Goal: Task Accomplishment & Management: Complete application form

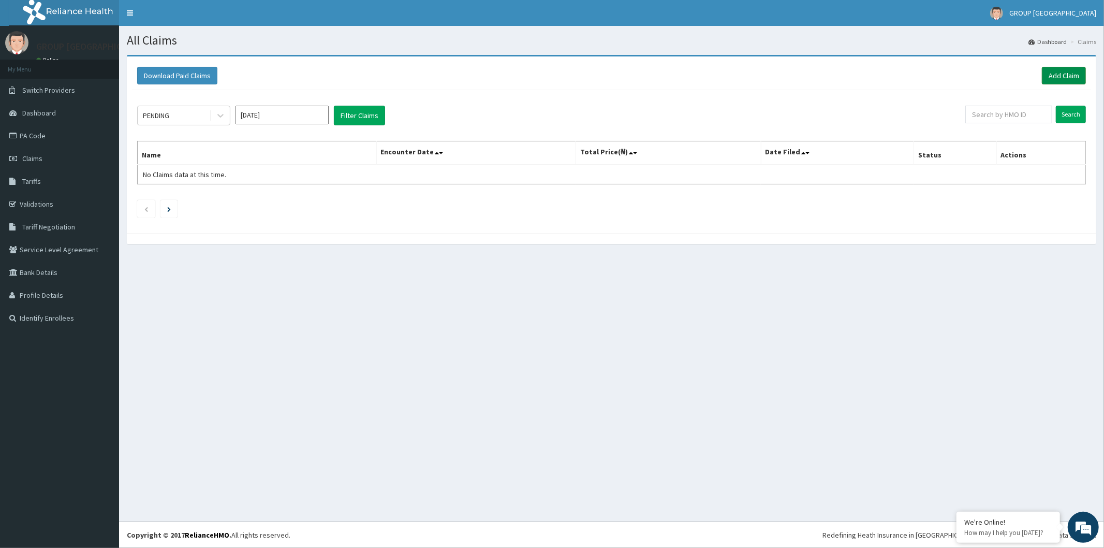
click at [1077, 77] on link "Add Claim" at bounding box center [1064, 76] width 44 height 18
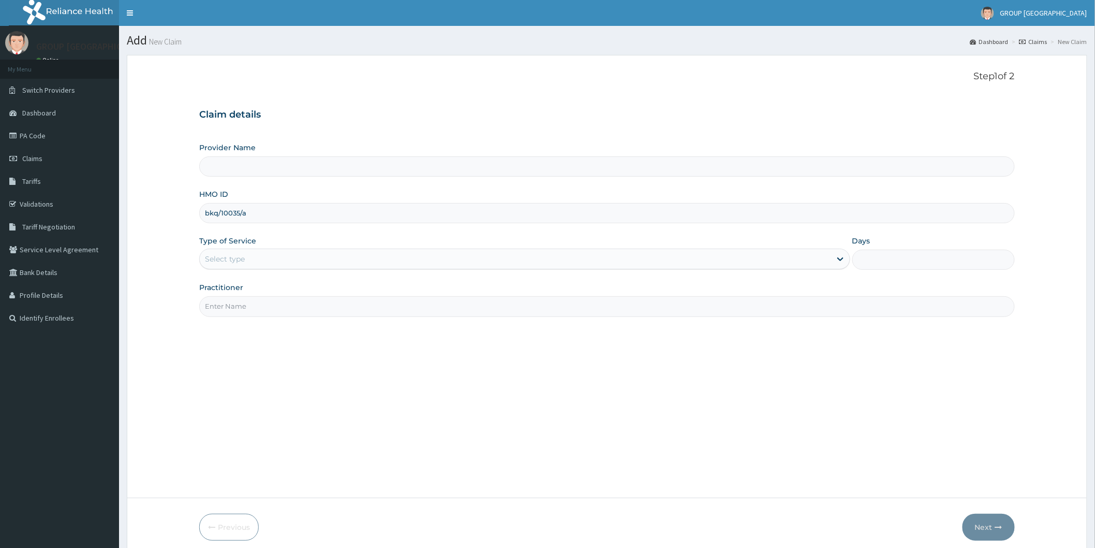
type input "bkq/10035/a"
click at [238, 262] on div "Select type" at bounding box center [225, 259] width 40 height 10
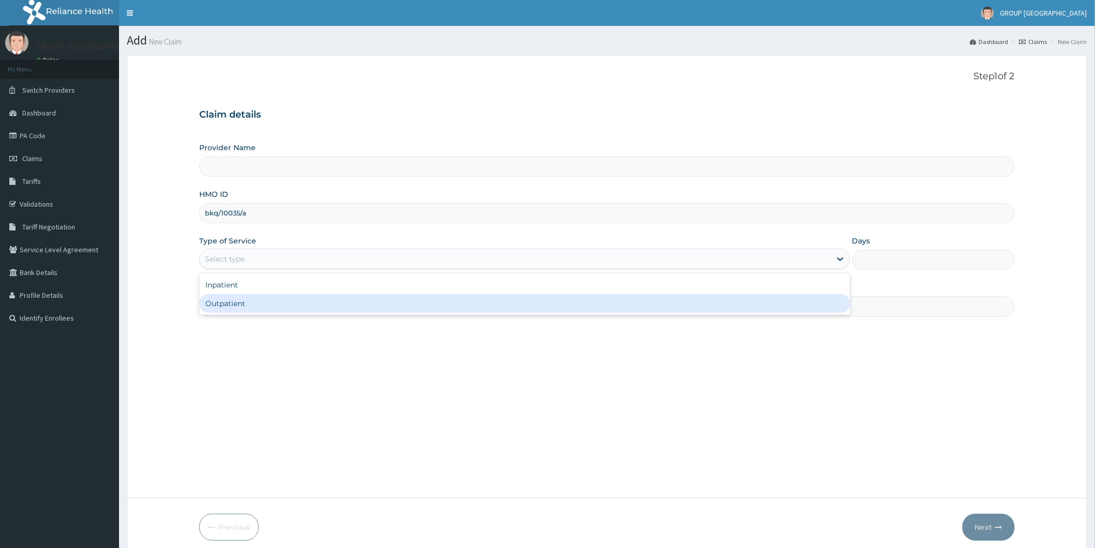
click at [244, 301] on div "Outpatient" at bounding box center [524, 303] width 651 height 19
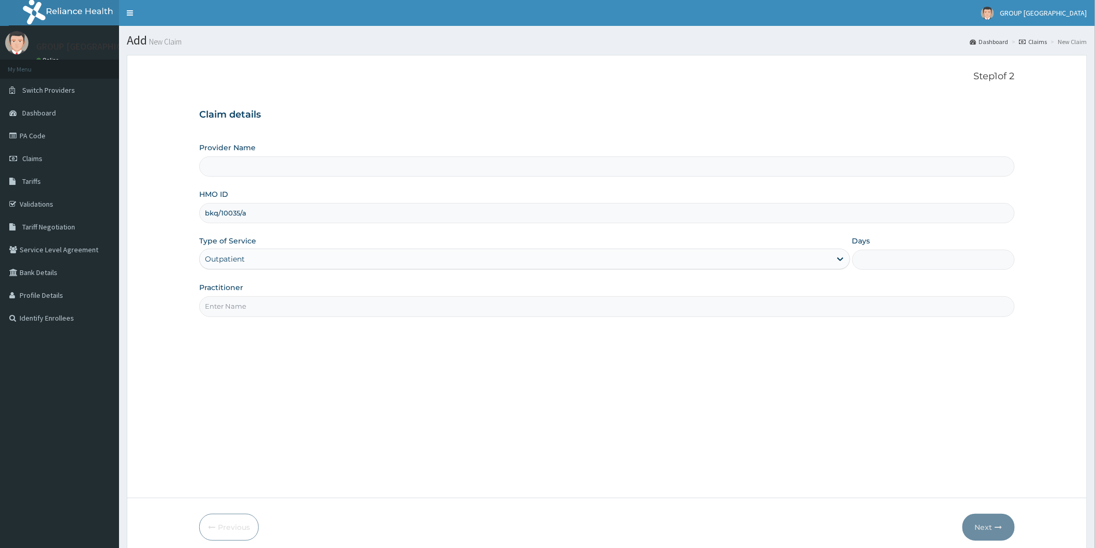
type input "1"
drag, startPoint x: 263, startPoint y: 306, endPoint x: 265, endPoint y: 316, distance: 9.7
click at [263, 306] on input "Practitioner" at bounding box center [607, 306] width 816 height 20
type input "DR ESIRORIE"
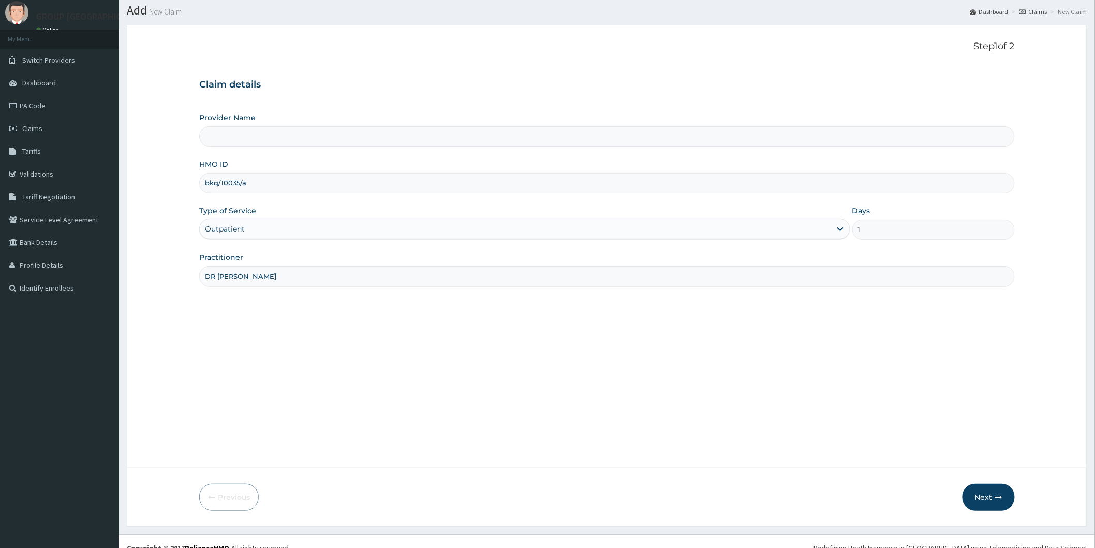
scroll to position [43, 0]
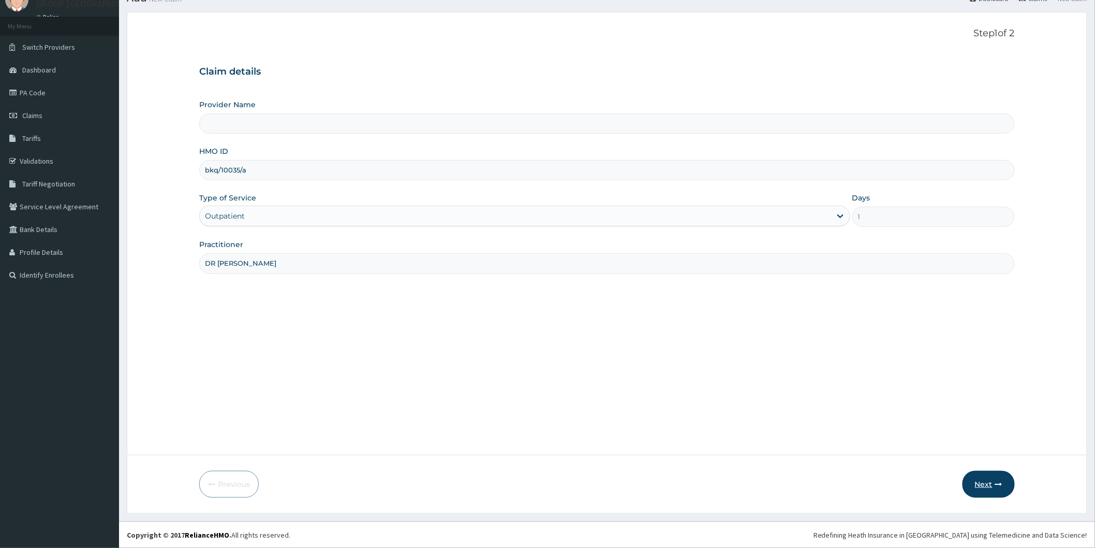
click at [980, 480] on button "Next" at bounding box center [989, 483] width 52 height 27
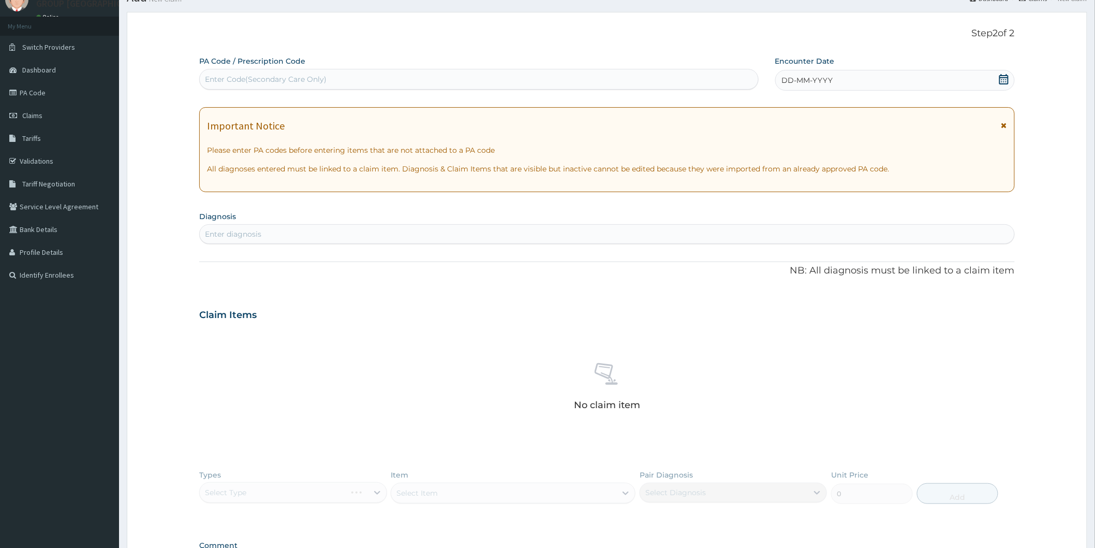
click at [553, 90] on div "PA Code / Prescription Code Enter Code(Secondary Care Only)" at bounding box center [478, 73] width 559 height 35
drag, startPoint x: 553, startPoint y: 80, endPoint x: 481, endPoint y: 75, distance: 71.6
click at [483, 76] on div "Enter Code(Secondary Care Only)" at bounding box center [479, 79] width 558 height 17
drag, startPoint x: 252, startPoint y: 78, endPoint x: 233, endPoint y: 75, distance: 18.8
click at [233, 75] on div "Enter Code(Secondary Care Only)" at bounding box center [266, 79] width 122 height 10
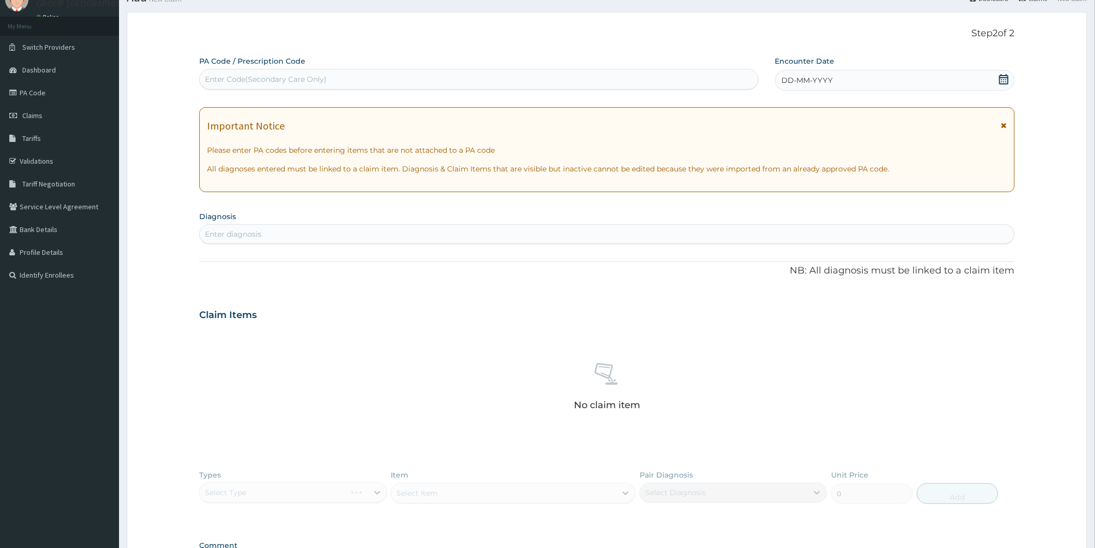
click at [233, 75] on div "Enter Code(Secondary Care Only)" at bounding box center [266, 79] width 122 height 10
click at [215, 80] on div "Enter Code(Secondary Care Only)" at bounding box center [266, 79] width 122 height 10
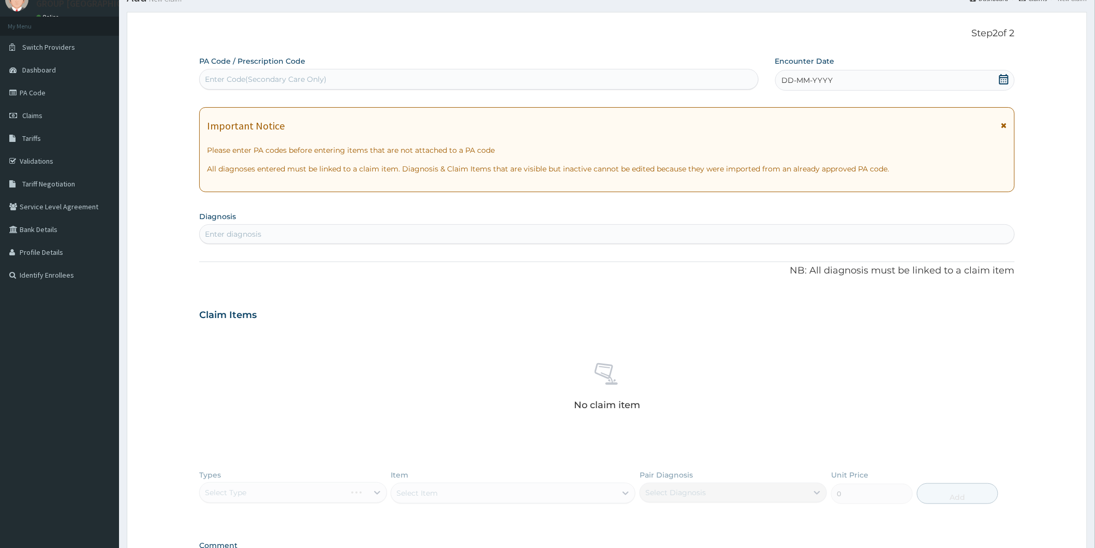
click at [213, 80] on div "Enter Code(Secondary Care Only)" at bounding box center [266, 79] width 122 height 10
drag, startPoint x: 213, startPoint y: 79, endPoint x: 227, endPoint y: 73, distance: 14.6
click at [227, 74] on div "Enter Code(Secondary Care Only)" at bounding box center [266, 79] width 122 height 10
type input "PA/OEEA32"
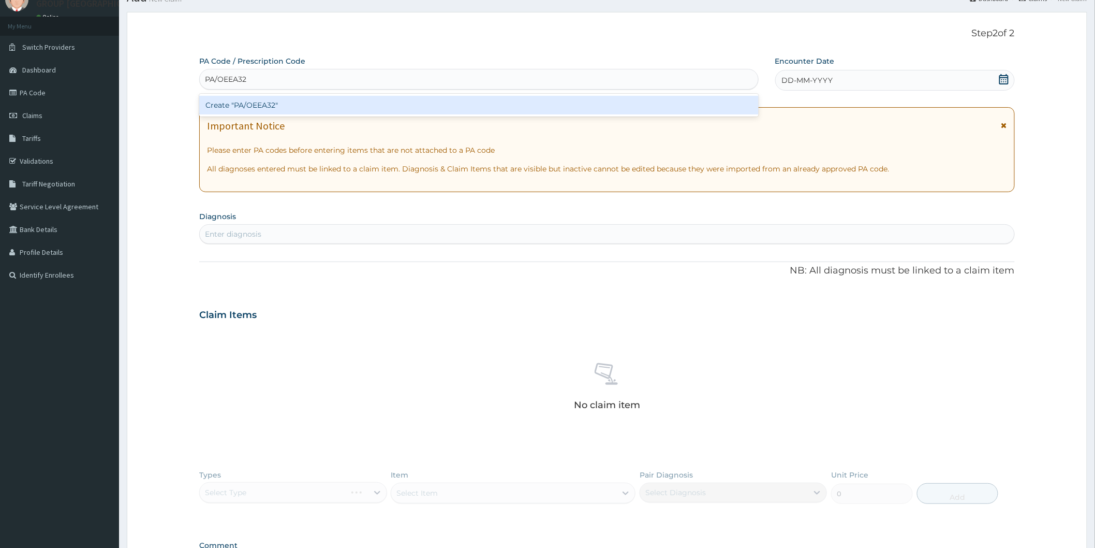
click at [277, 98] on div "Create "PA/OEEA32"" at bounding box center [478, 105] width 559 height 19
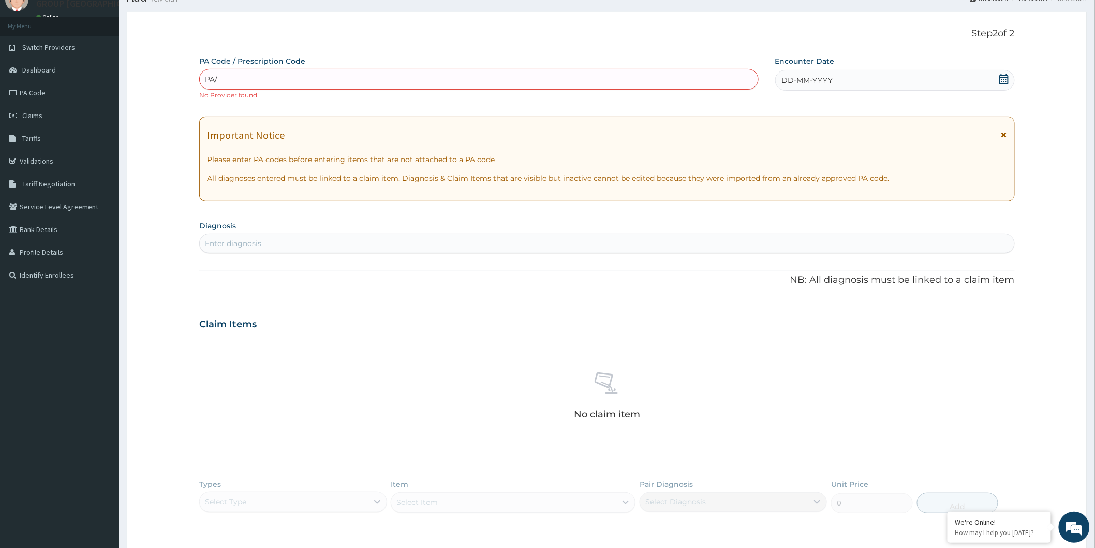
type input "PA/"
type input "O"
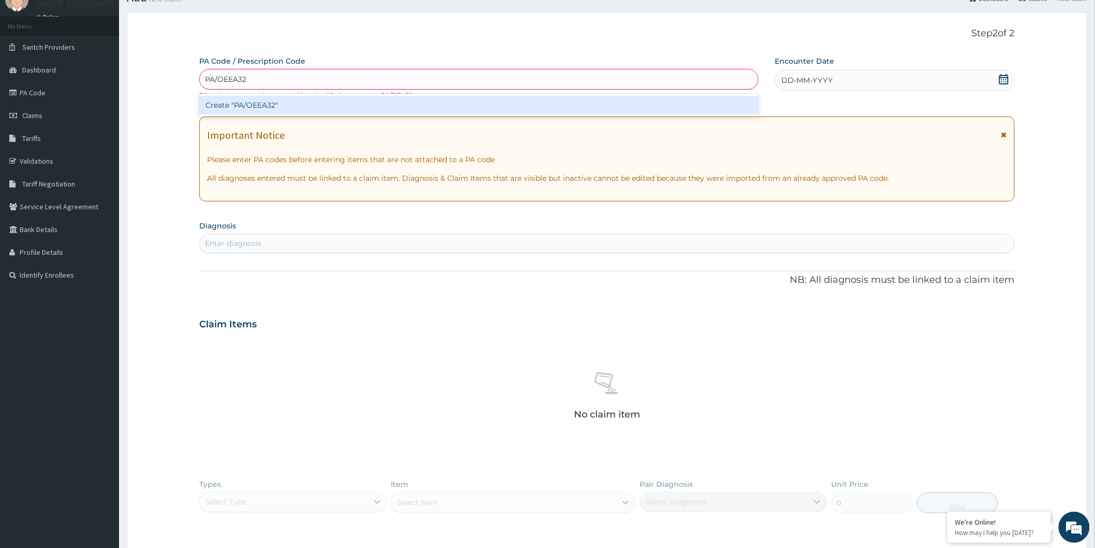
type input "PA/OEEA32"
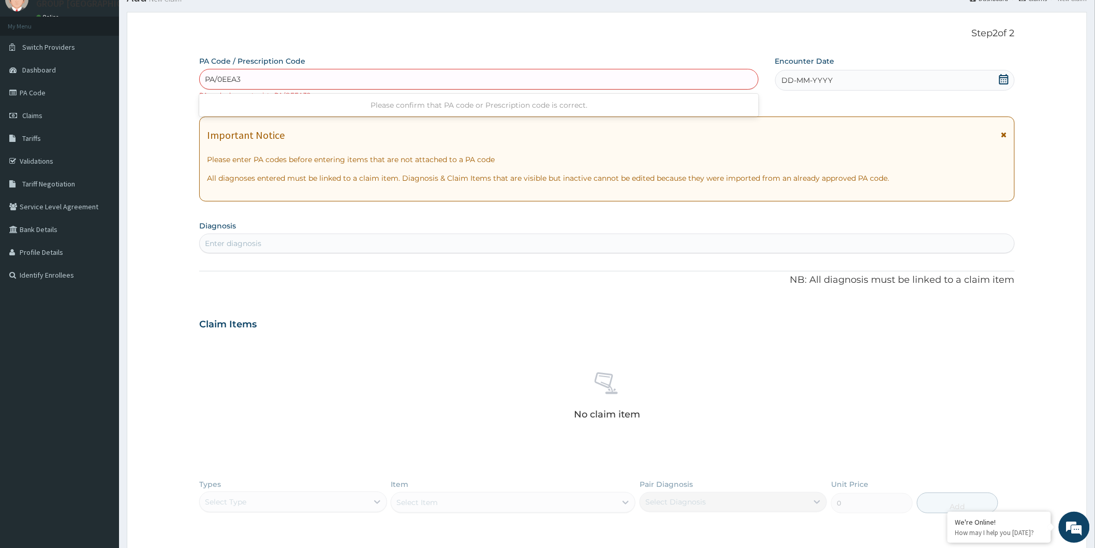
type input "PA/0EEA32"
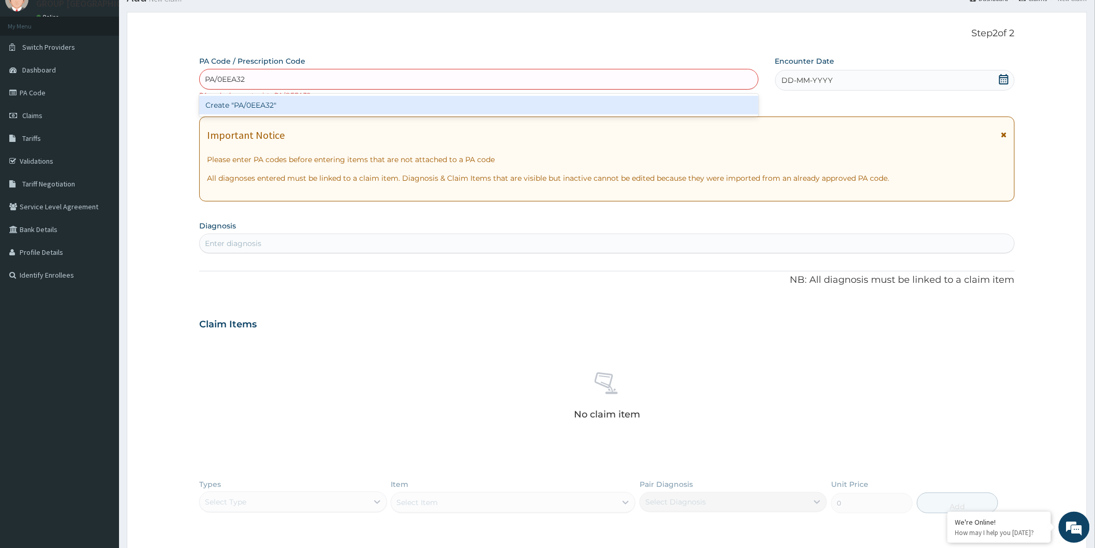
click at [314, 105] on div "Create "PA/0EEA32"" at bounding box center [478, 105] width 559 height 19
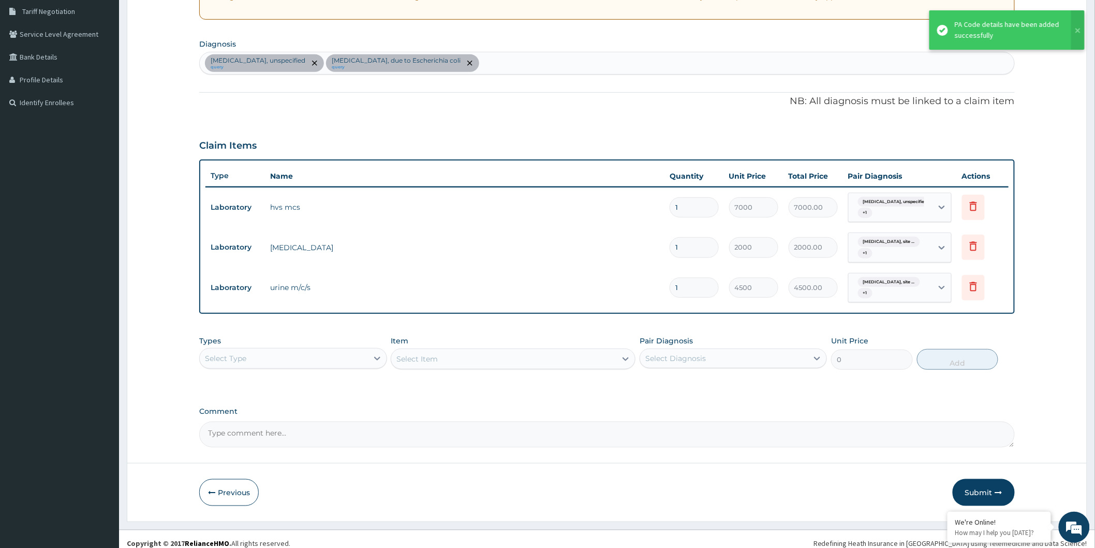
scroll to position [223, 0]
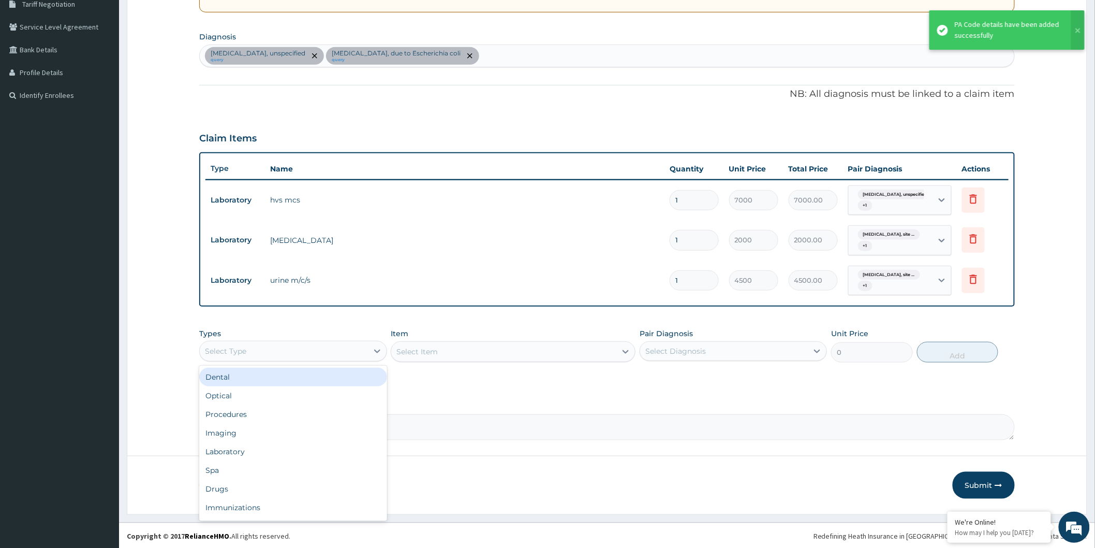
click at [357, 344] on div "Select Type" at bounding box center [284, 351] width 168 height 17
click at [303, 418] on div "Procedures" at bounding box center [292, 414] width 187 height 19
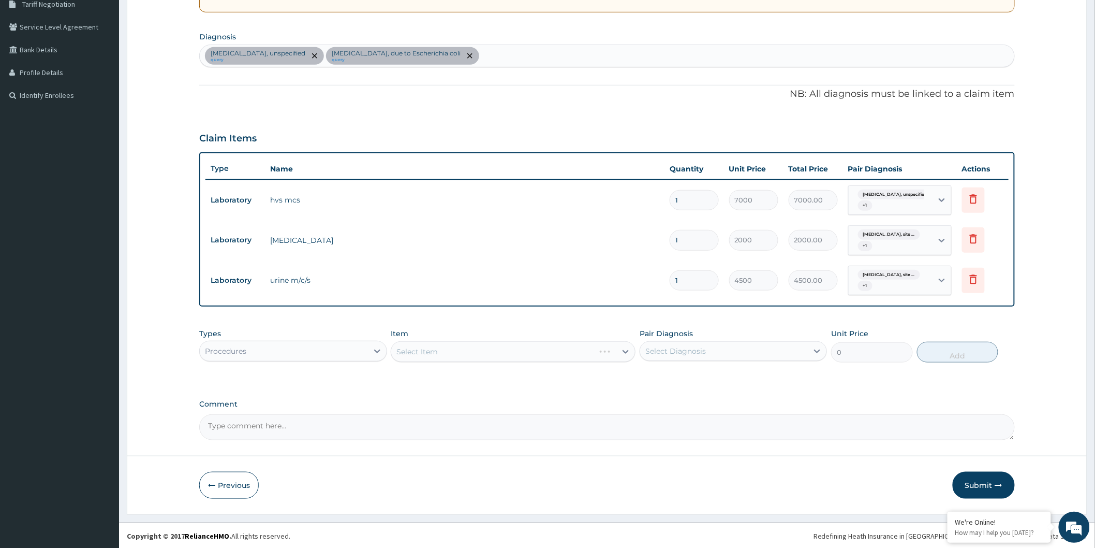
click at [484, 349] on div "Select Item" at bounding box center [513, 351] width 245 height 21
click at [466, 356] on div "Select Item" at bounding box center [503, 351] width 225 height 17
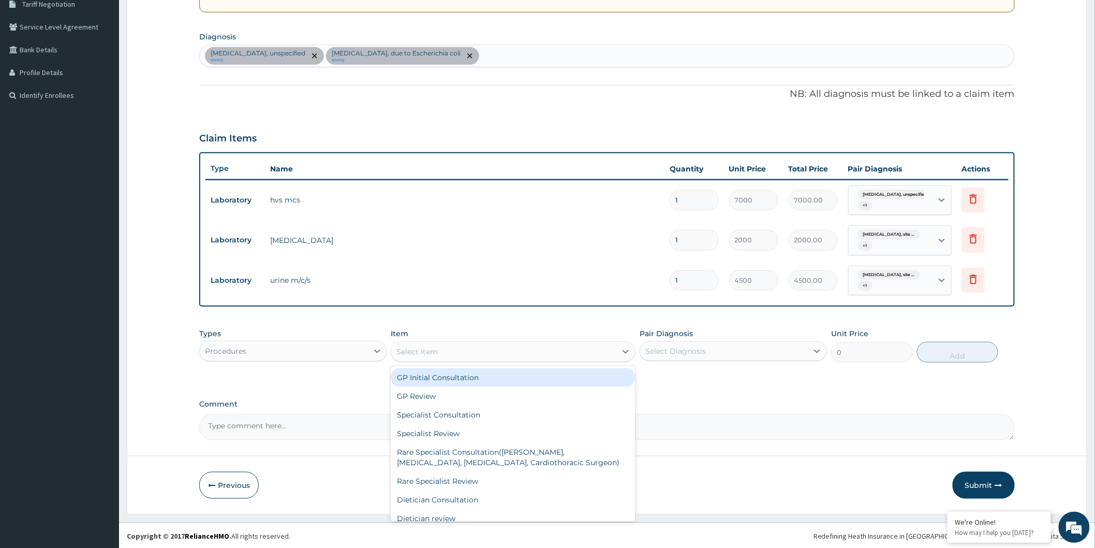
click at [459, 378] on div "GP Initial Consultation" at bounding box center [513, 377] width 245 height 19
type input "2000"
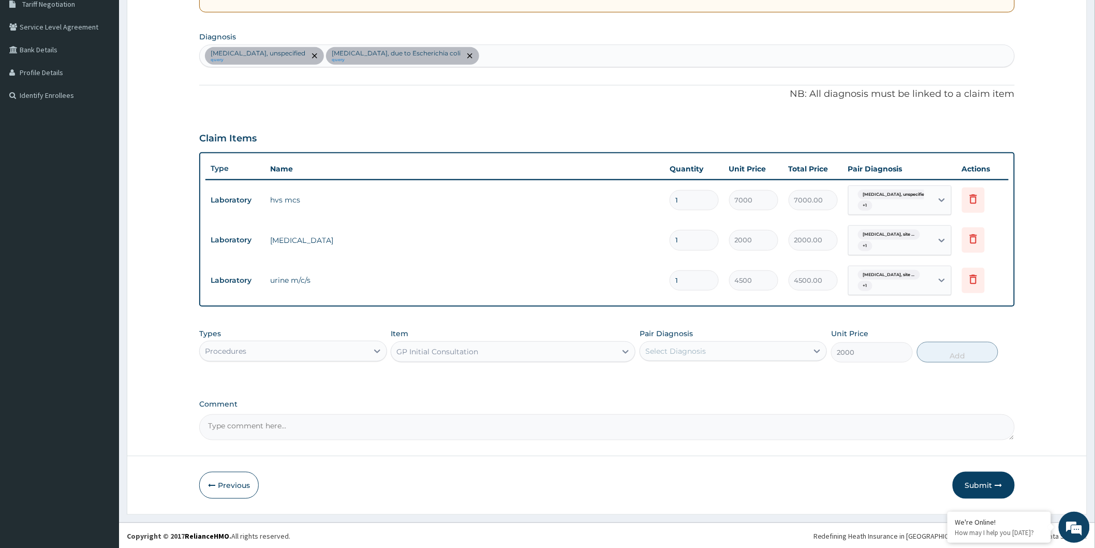
click at [726, 347] on div "Select Diagnosis" at bounding box center [724, 351] width 168 height 17
click at [742, 378] on label "Kidney failure, unspecified" at bounding box center [713, 376] width 112 height 10
checkbox input "true"
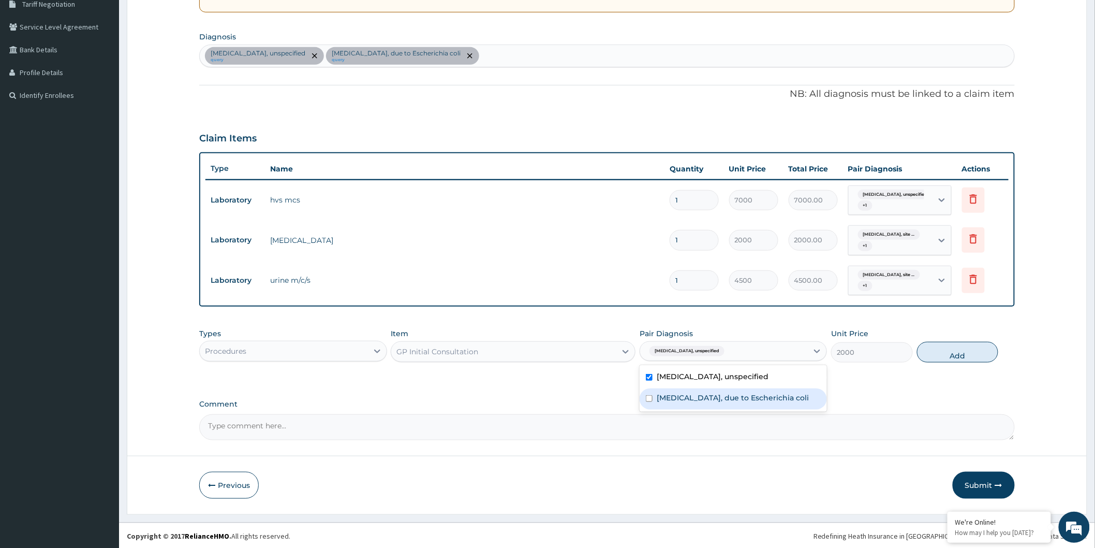
click at [749, 397] on label "Urinary tract infection, site not specified, due to Escherichia coli" at bounding box center [733, 397] width 152 height 10
checkbox input "true"
click at [969, 357] on button "Add" at bounding box center [958, 352] width 82 height 21
type input "0"
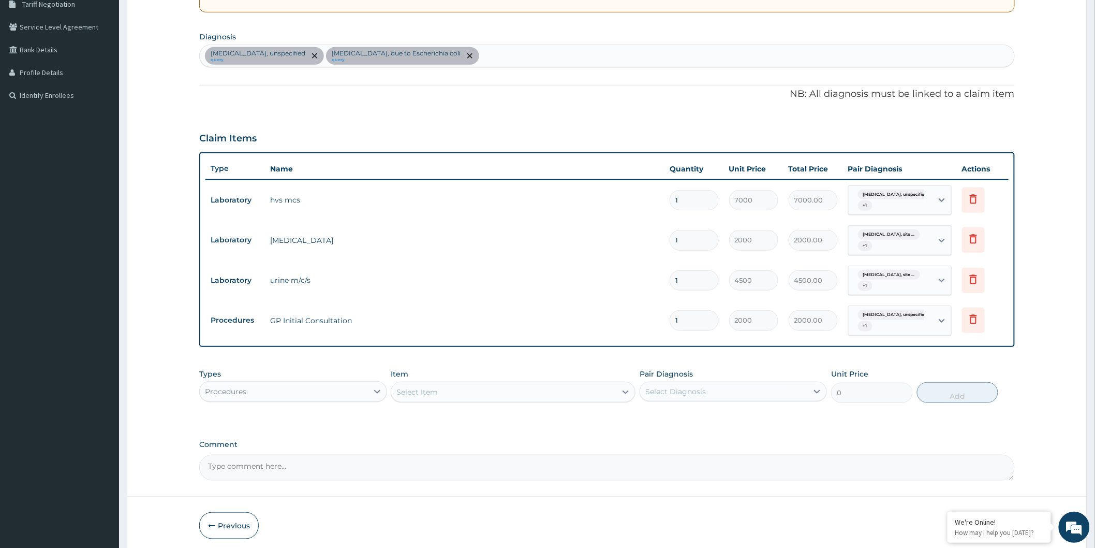
click at [271, 390] on div "Procedures" at bounding box center [284, 391] width 168 height 17
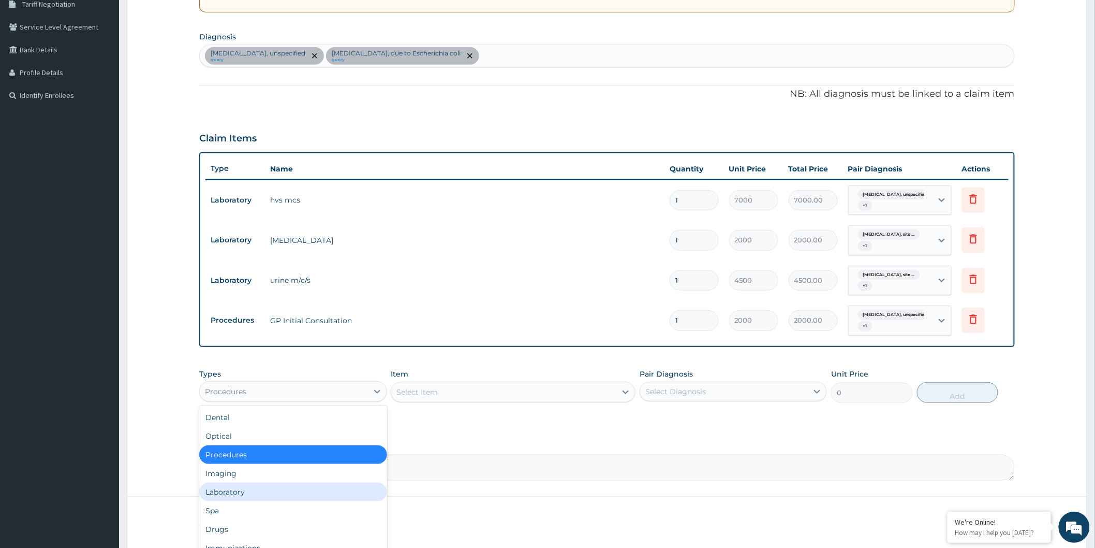
scroll to position [35, 0]
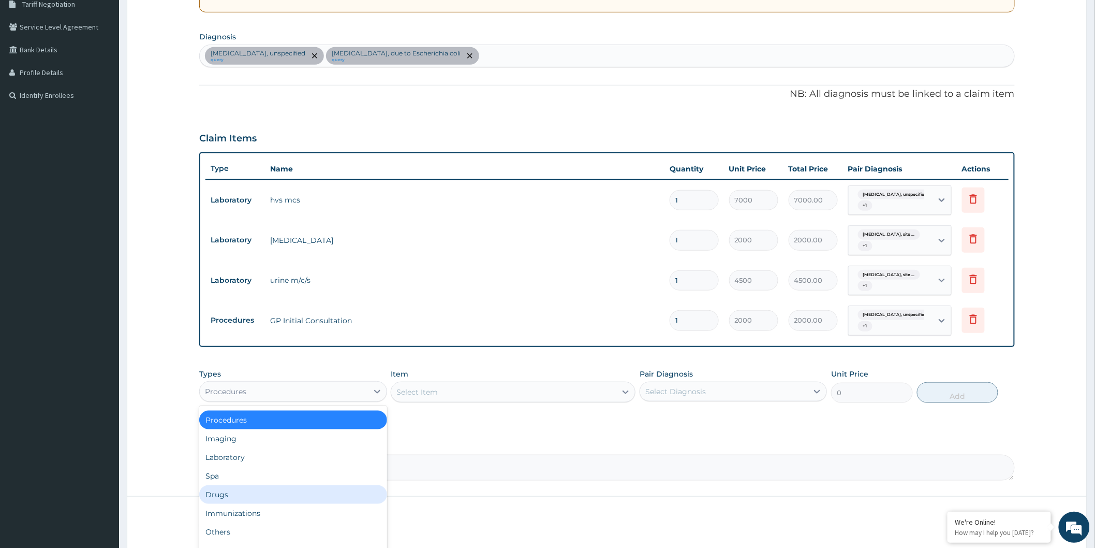
click at [263, 498] on div "Drugs" at bounding box center [292, 494] width 187 height 19
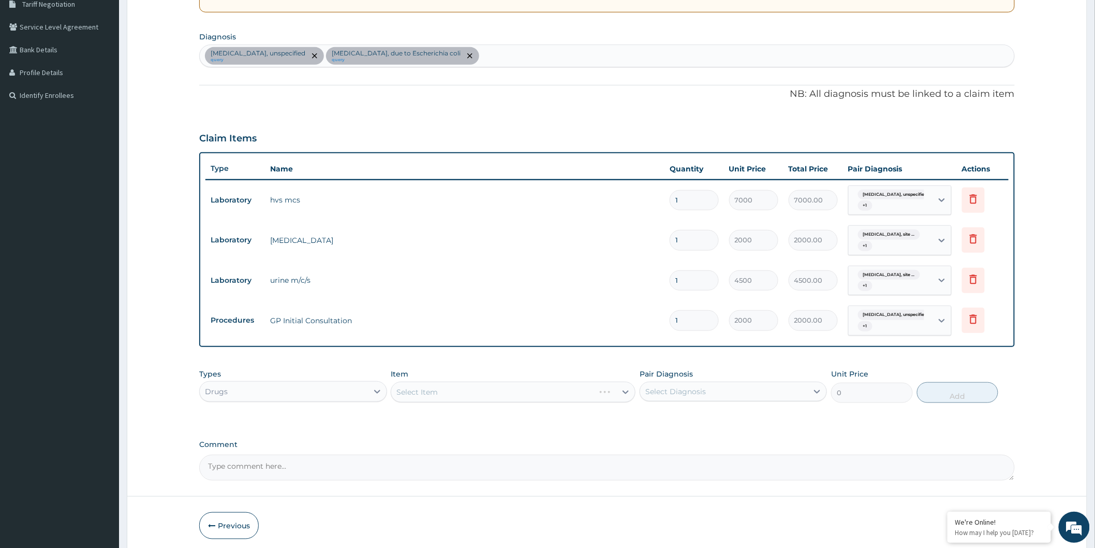
click at [444, 387] on div "Select Item" at bounding box center [513, 391] width 245 height 21
click at [438, 391] on div "Select Item" at bounding box center [513, 391] width 245 height 21
click at [437, 391] on div "Select Item" at bounding box center [513, 391] width 245 height 21
click at [436, 391] on div "Select Item" at bounding box center [513, 391] width 245 height 21
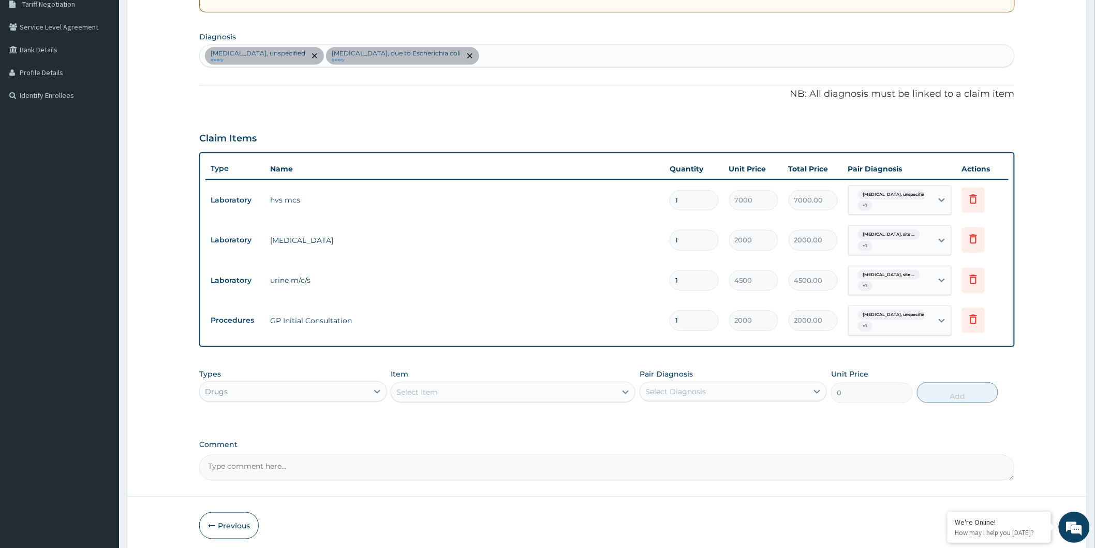
click at [435, 391] on div "Select Item" at bounding box center [416, 392] width 41 height 10
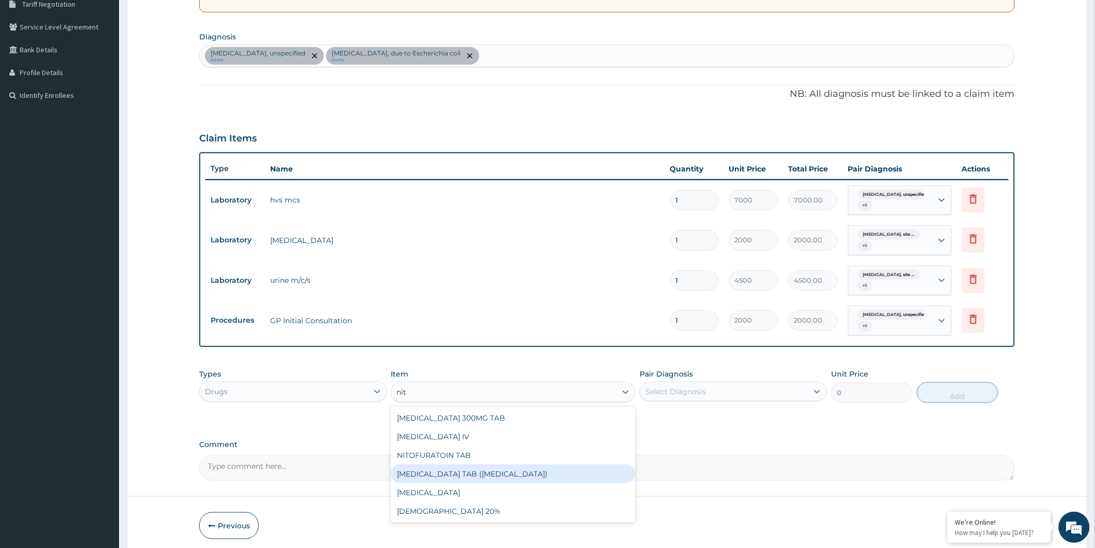
type input "nito"
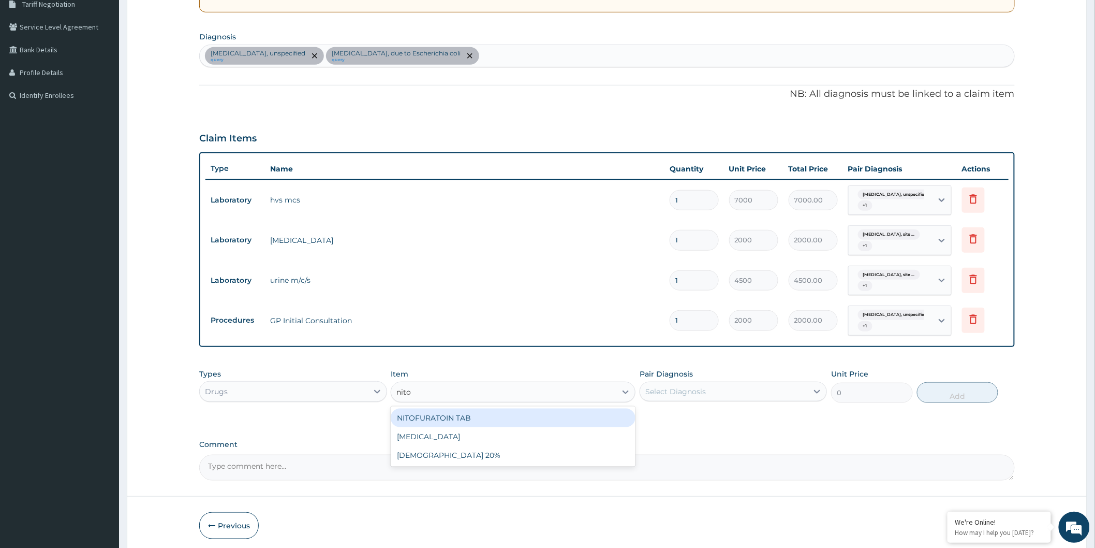
click at [446, 411] on div "NITOFURATOIN TAB" at bounding box center [513, 417] width 245 height 19
type input "50"
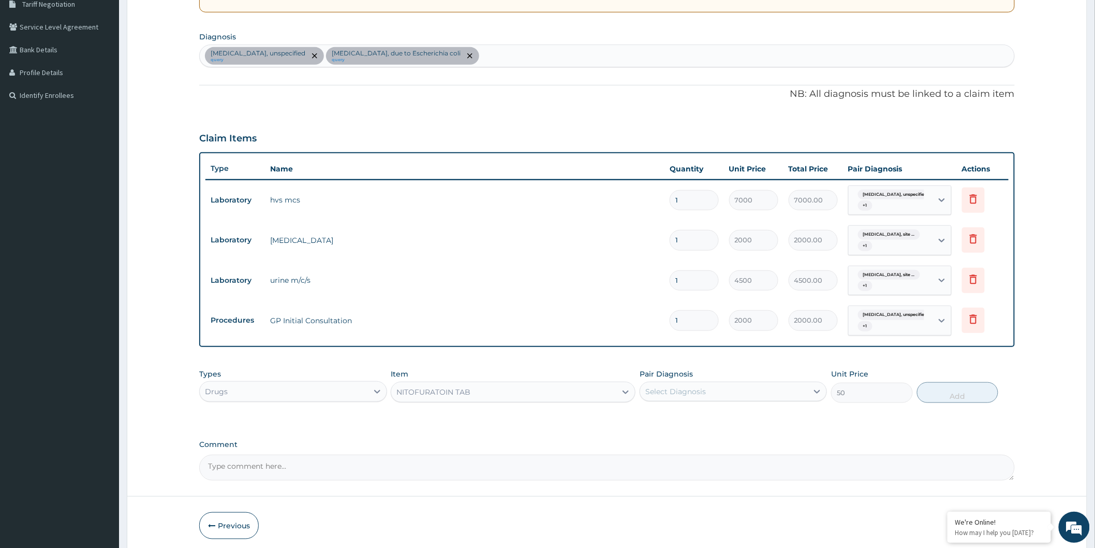
scroll to position [262, 0]
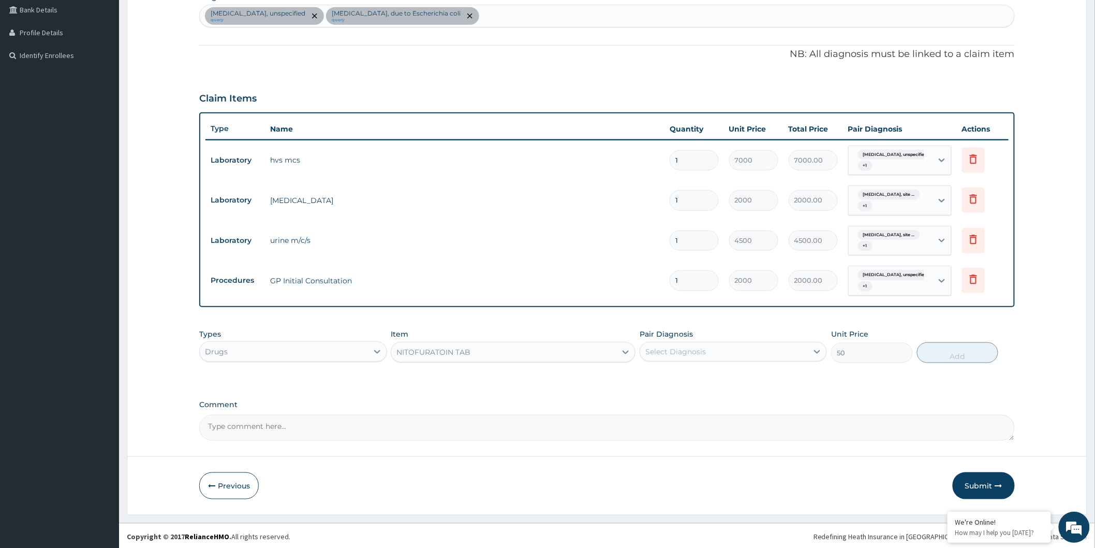
click at [680, 356] on div "Select Diagnosis" at bounding box center [724, 351] width 168 height 17
click at [713, 393] on label "Urinary tract infection, site not specified, due to Escherichia coli" at bounding box center [733, 398] width 152 height 10
checkbox input "true"
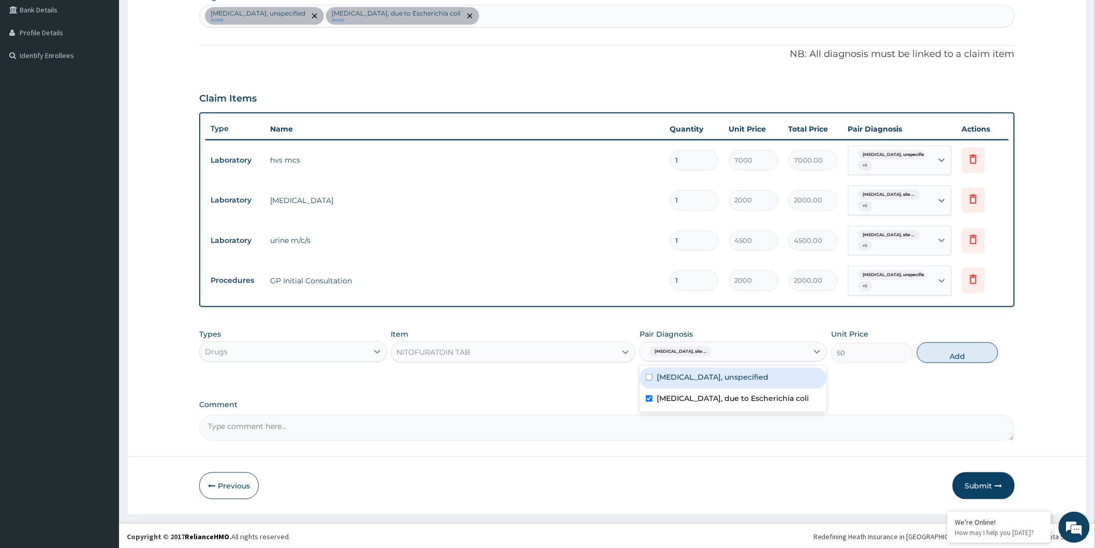
click at [723, 378] on label "Kidney failure, unspecified" at bounding box center [713, 377] width 112 height 10
checkbox input "true"
click at [968, 354] on button "Add" at bounding box center [958, 352] width 82 height 21
type input "0"
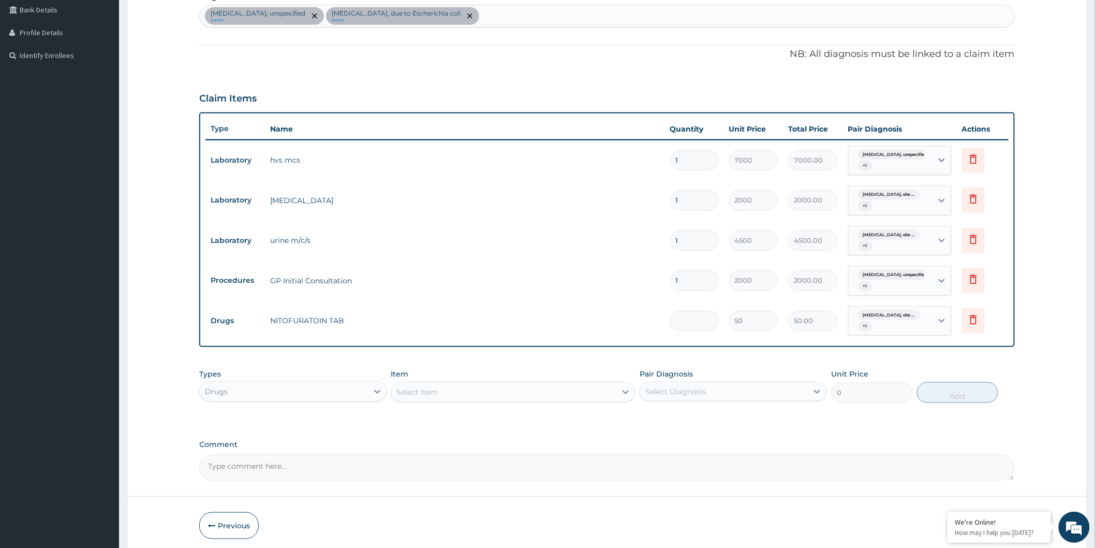
type input "0.00"
type input "6"
type input "300.00"
type input "6"
click at [514, 386] on div "Select Item" at bounding box center [503, 391] width 225 height 17
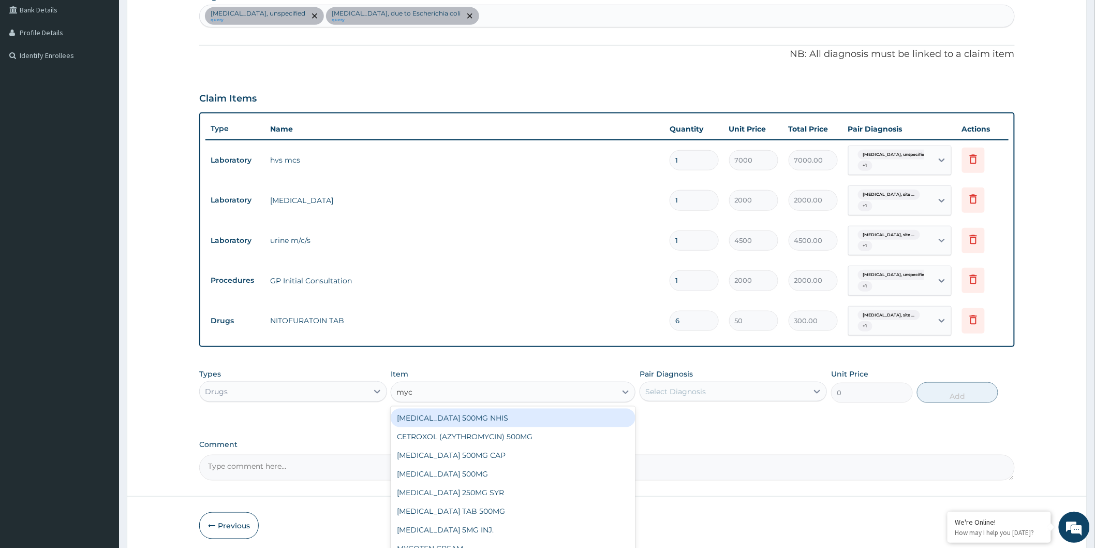
type input "myco"
click at [503, 416] on div "MYCOTEN CREAM" at bounding box center [513, 417] width 245 height 19
type input "600"
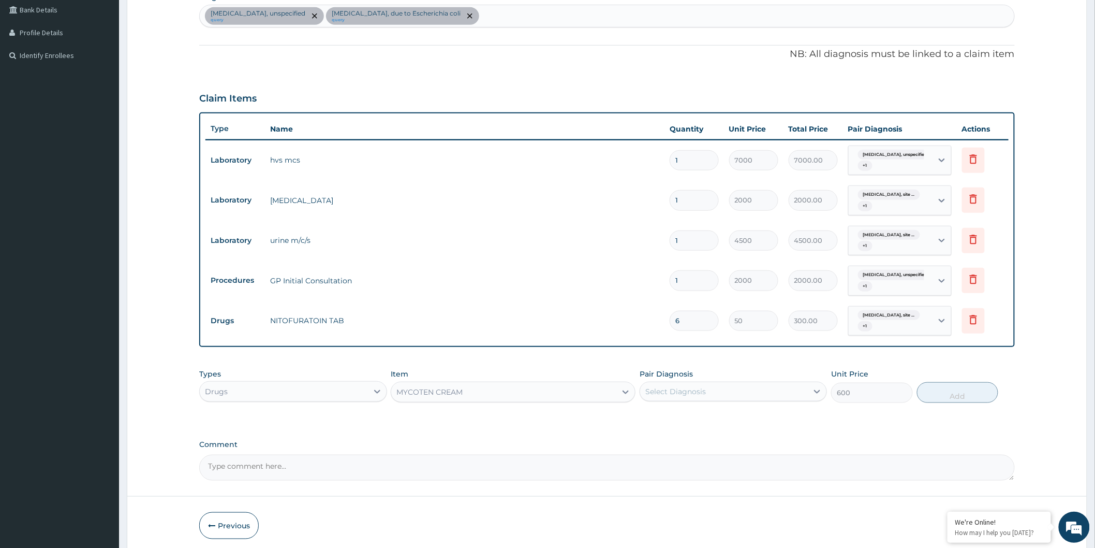
click at [670, 392] on div "Select Diagnosis" at bounding box center [675, 391] width 61 height 10
click at [689, 417] on label "Kidney failure, unspecified" at bounding box center [713, 416] width 112 height 10
checkbox input "true"
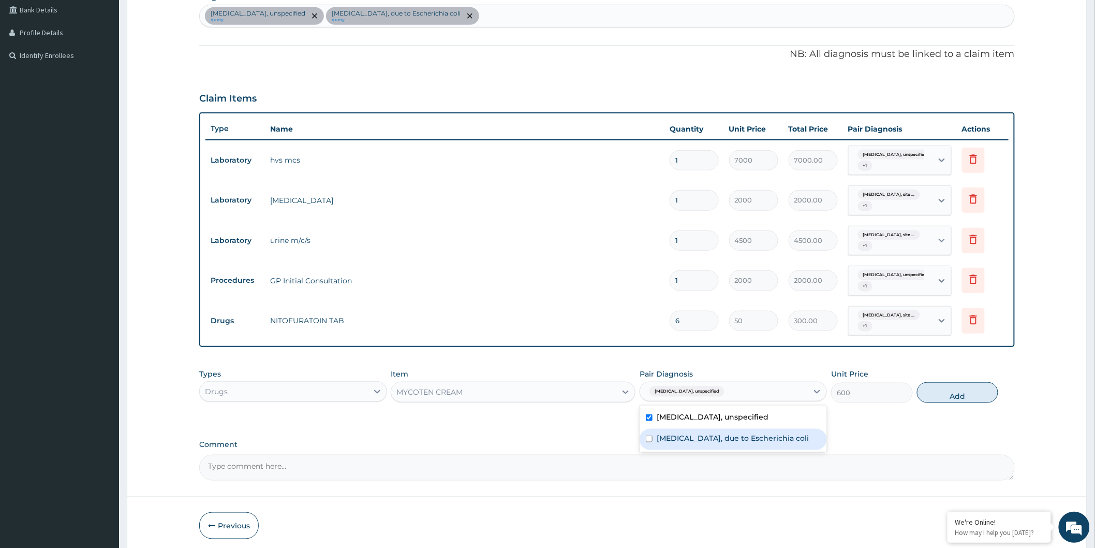
click at [702, 441] on label "Urinary tract infection, site not specified, due to Escherichia coli" at bounding box center [733, 438] width 152 height 10
checkbox input "true"
click at [952, 401] on button "Add" at bounding box center [958, 392] width 82 height 21
type input "0"
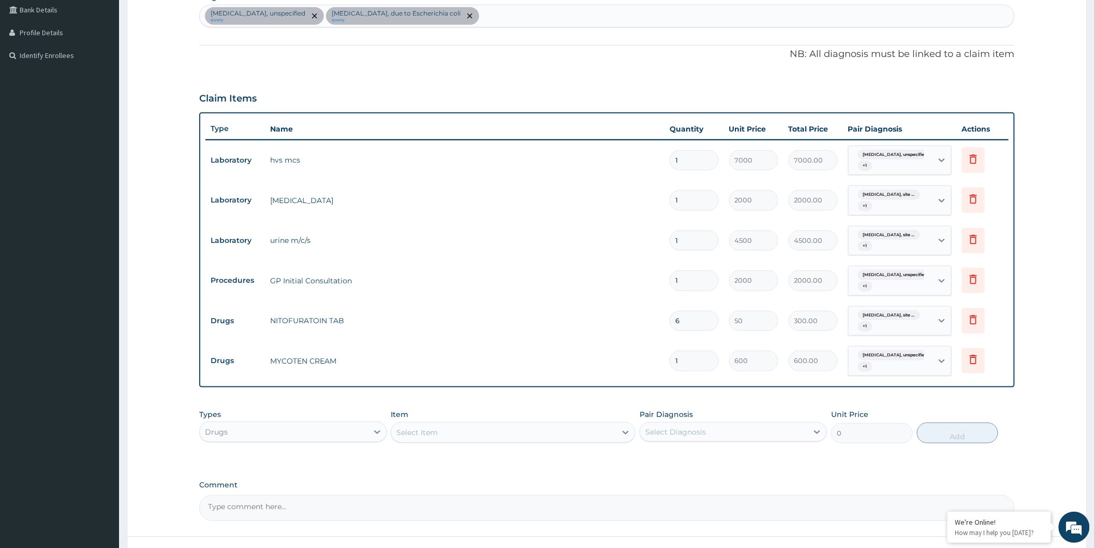
click at [537, 426] on div "Select Item" at bounding box center [503, 432] width 225 height 17
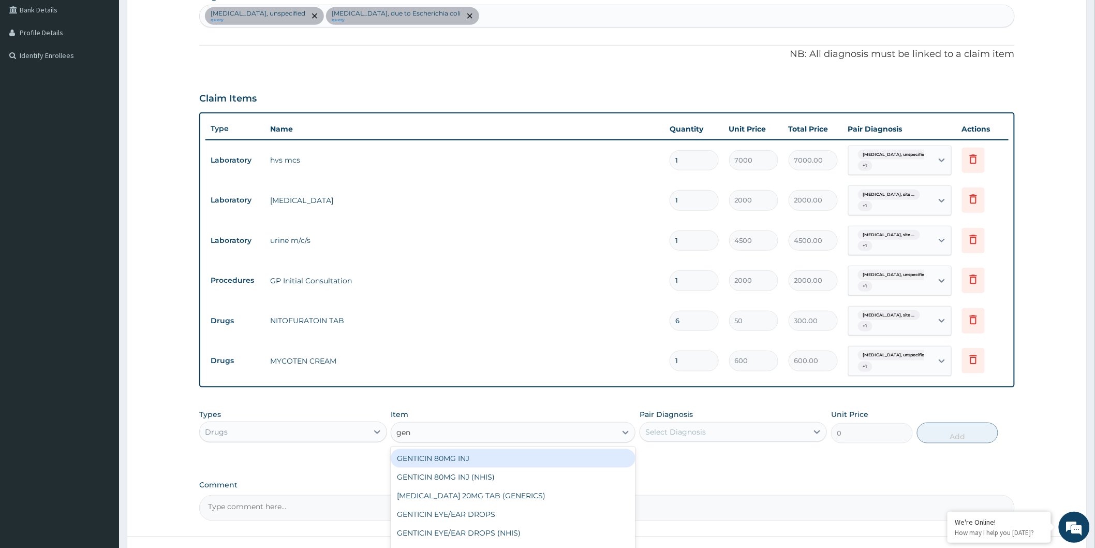
type input "gent"
click at [558, 461] on div "GENTICIN 80MG INJ" at bounding box center [513, 458] width 245 height 19
type input "300"
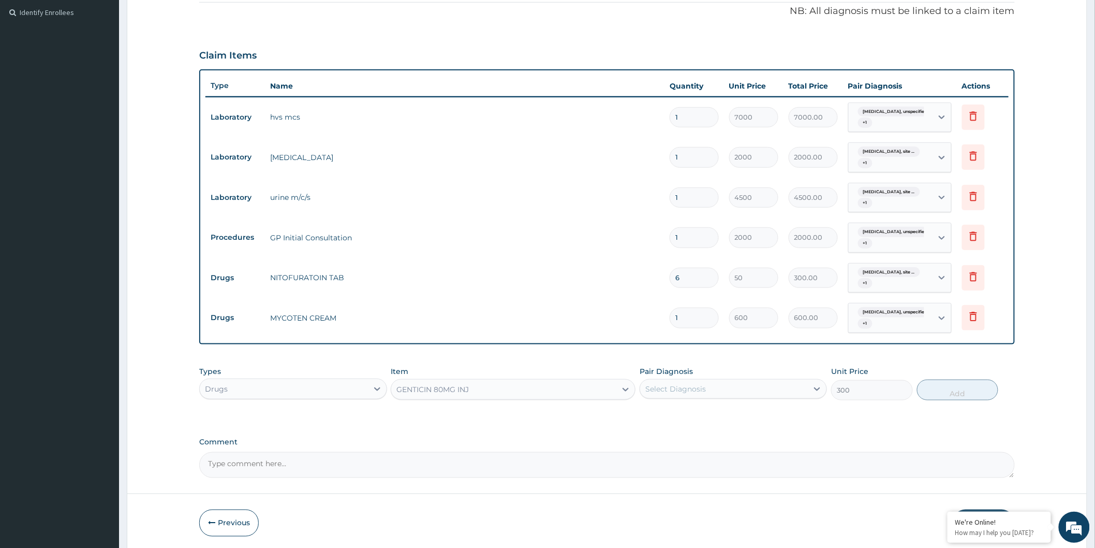
scroll to position [343, 0]
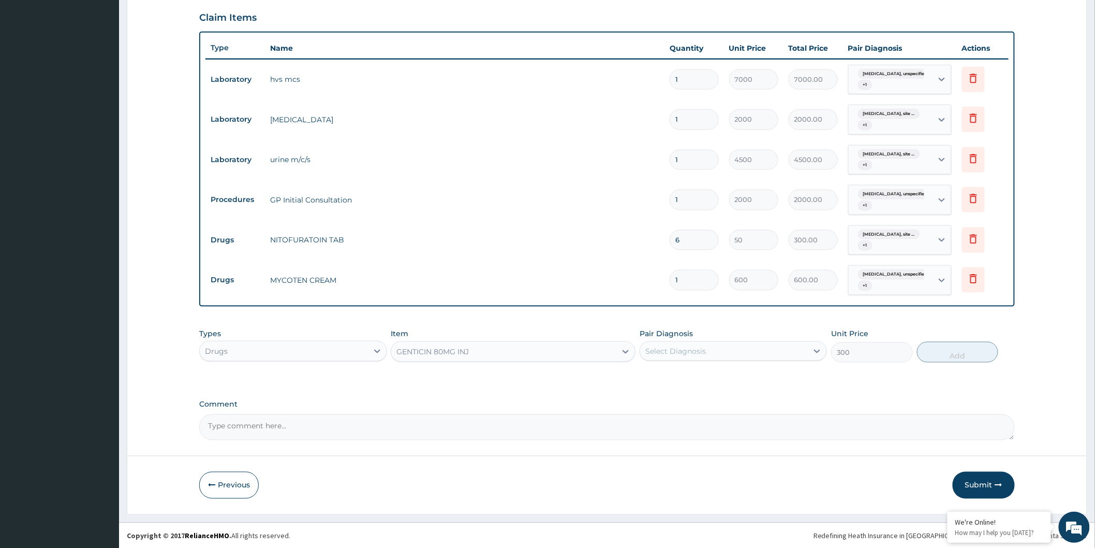
click at [718, 355] on div "Select Diagnosis" at bounding box center [724, 351] width 168 height 17
click at [726, 382] on div "Kidney failure, unspecified" at bounding box center [733, 377] width 187 height 21
checkbox input "true"
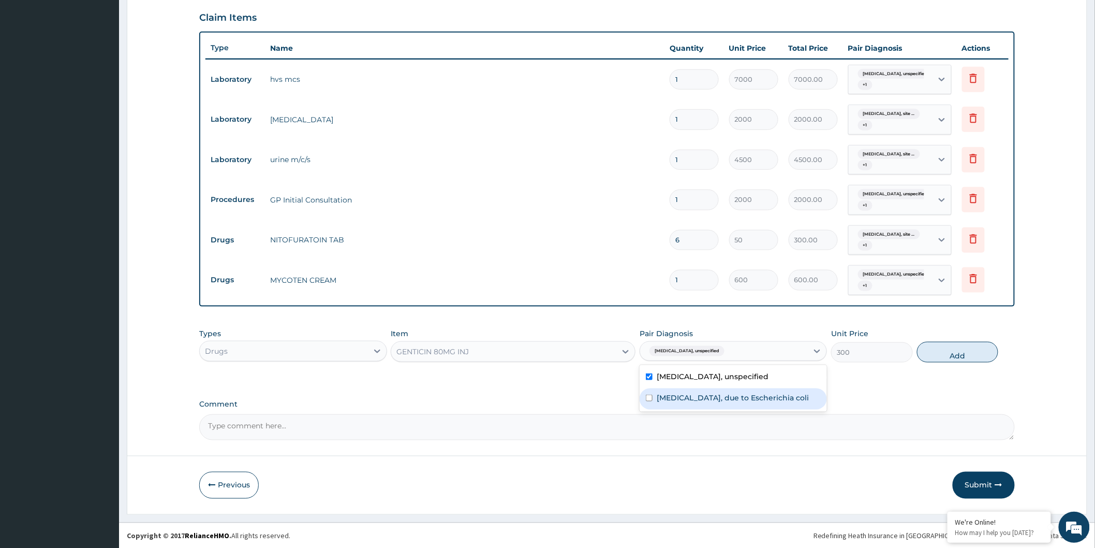
click at [735, 399] on label "Urinary tract infection, site not specified, due to Escherichia coli" at bounding box center [733, 397] width 152 height 10
checkbox input "true"
click at [975, 349] on button "Add" at bounding box center [958, 352] width 82 height 21
type input "0"
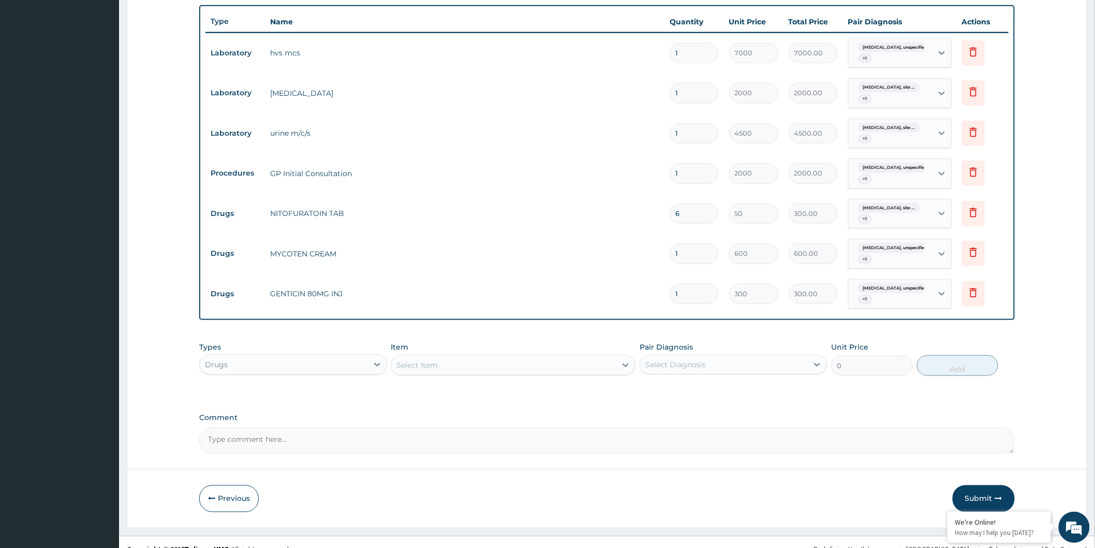
scroll to position [383, 0]
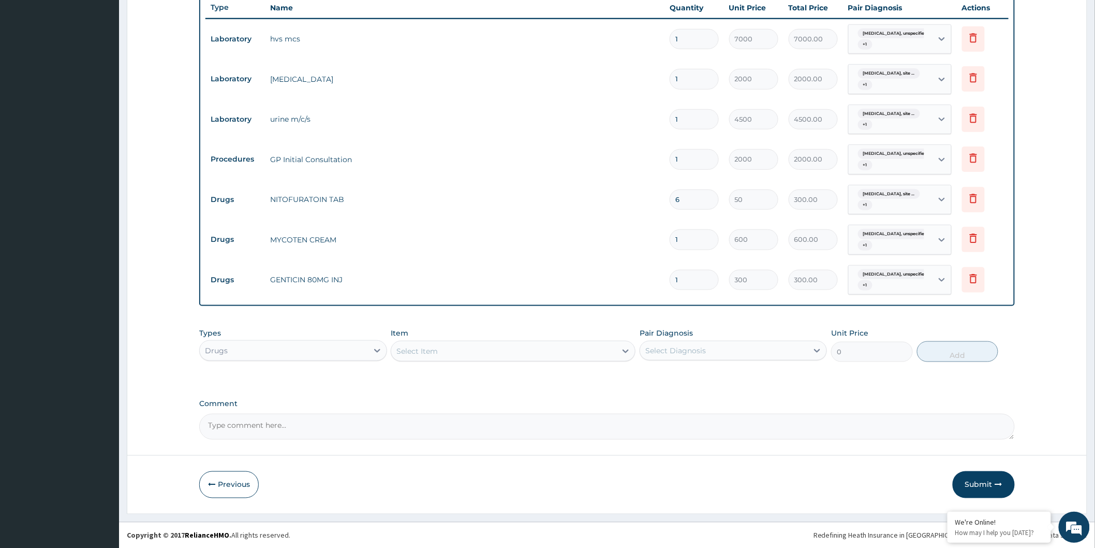
click at [489, 348] on div "Select Item" at bounding box center [503, 351] width 225 height 17
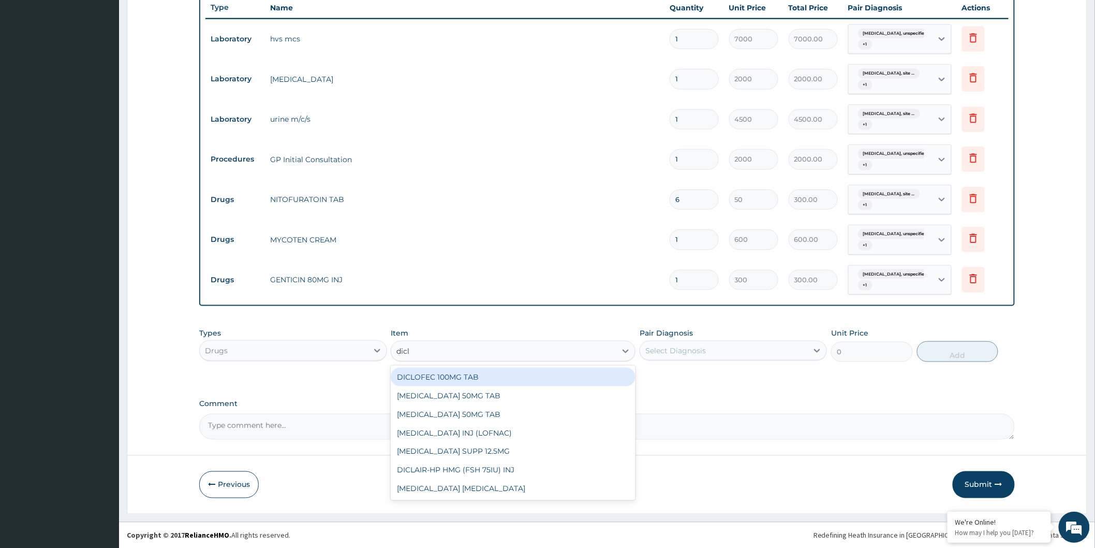
type input "diclo"
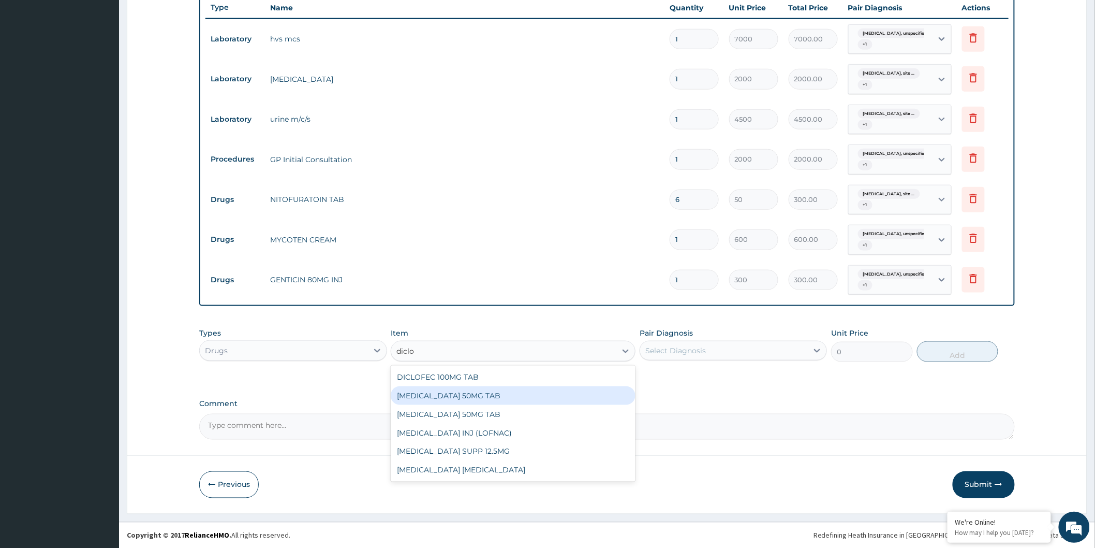
click at [495, 392] on div "DICLOFENAC 50MG TAB" at bounding box center [513, 395] width 245 height 19
type input "50"
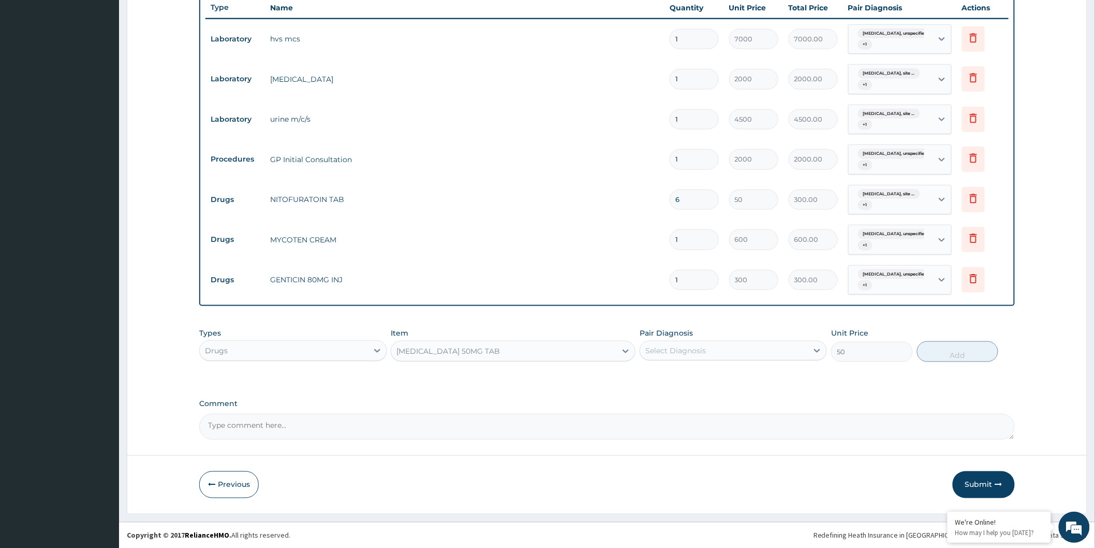
click at [741, 342] on div "Select Diagnosis" at bounding box center [724, 350] width 168 height 17
click at [736, 371] on label "Kidney failure, unspecified" at bounding box center [713, 376] width 112 height 10
checkbox input "true"
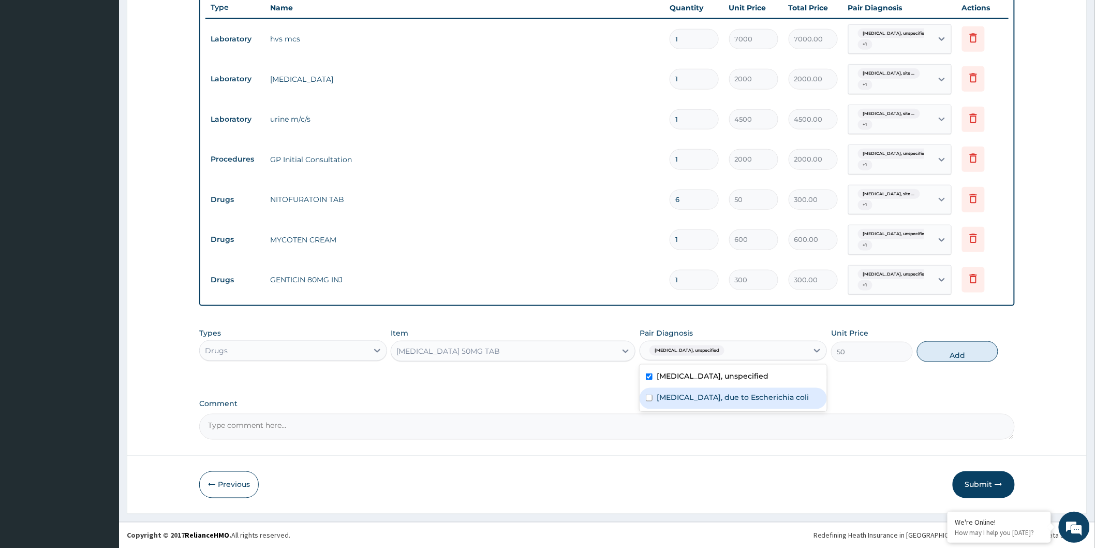
click at [759, 402] on label "Urinary tract infection, site not specified, due to Escherichia coli" at bounding box center [733, 397] width 152 height 10
checkbox input "true"
click at [958, 353] on button "Add" at bounding box center [958, 351] width 82 height 21
type input "0"
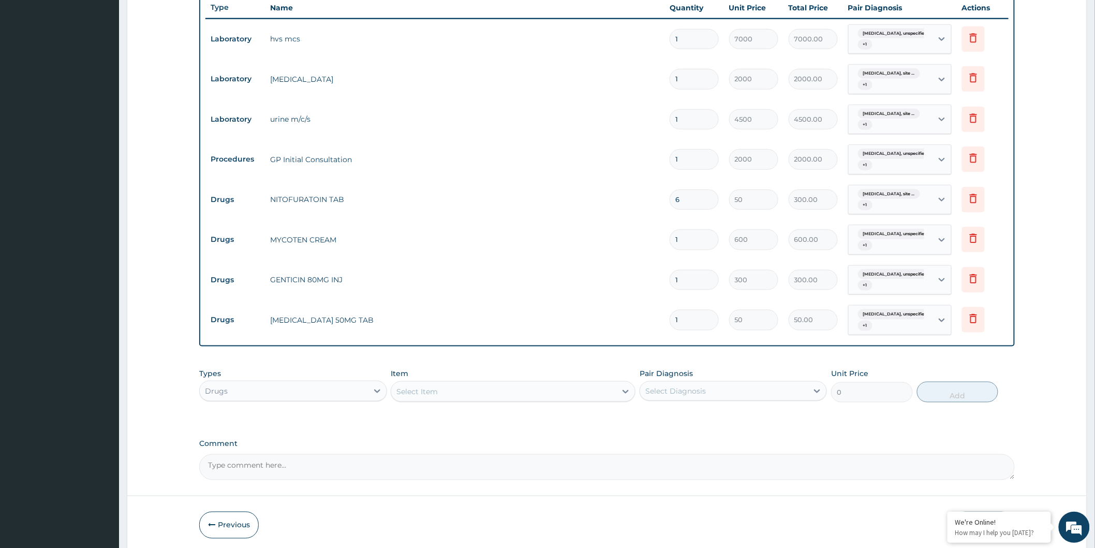
type input "10"
type input "500.00"
type input "10"
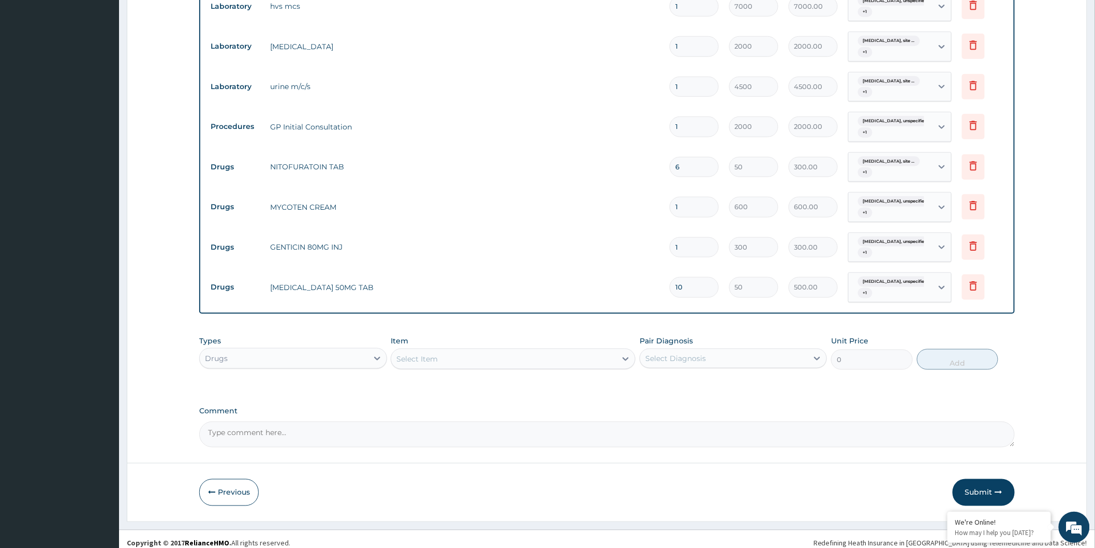
scroll to position [423, 0]
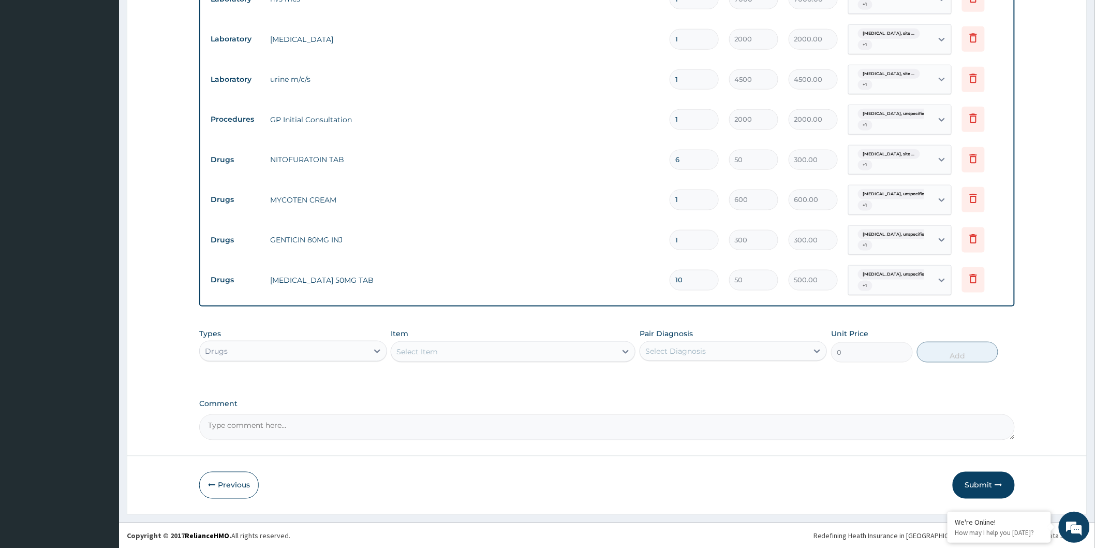
click at [506, 334] on div "Item Select Item" at bounding box center [513, 345] width 245 height 34
click at [510, 352] on div "Select Item" at bounding box center [503, 351] width 225 height 17
type input "fluc"
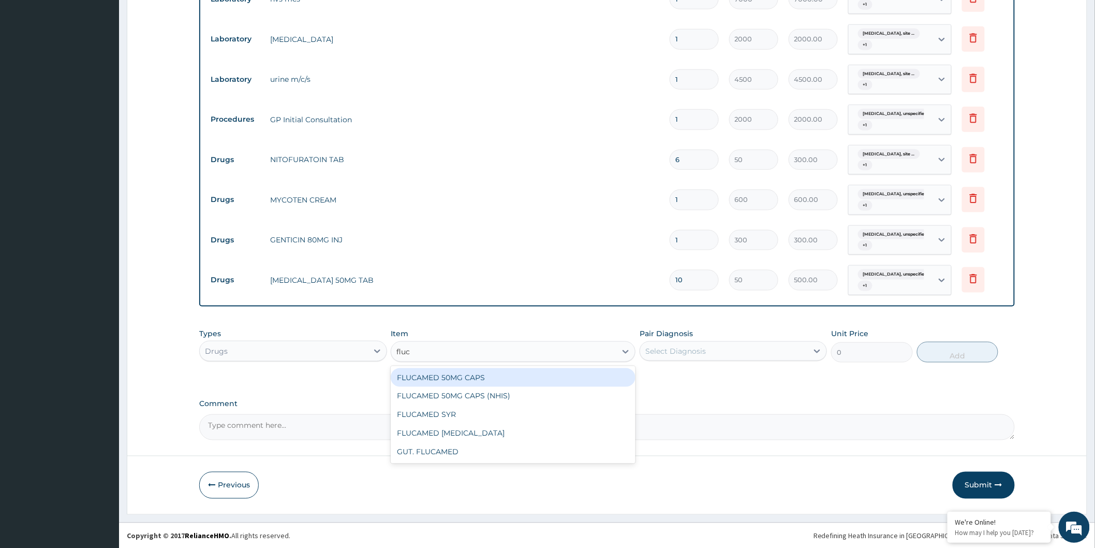
click at [476, 372] on div "FLUCAMED 50MG CAPS" at bounding box center [513, 377] width 245 height 19
type input "300"
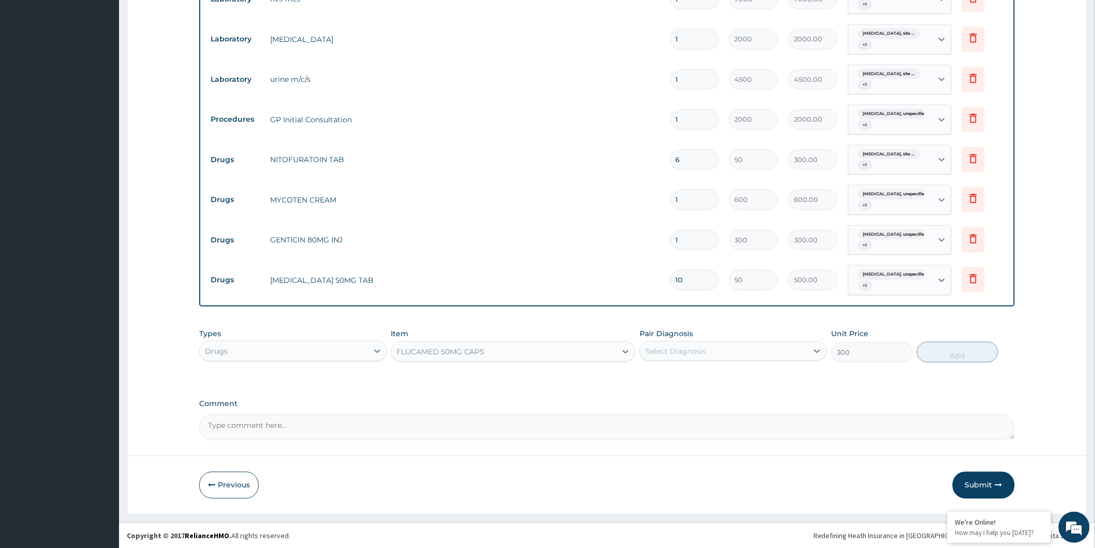
click at [663, 352] on div "Select Diagnosis" at bounding box center [675, 351] width 61 height 10
click at [694, 376] on label "Kidney failure, unspecified" at bounding box center [713, 376] width 112 height 10
checkbox input "true"
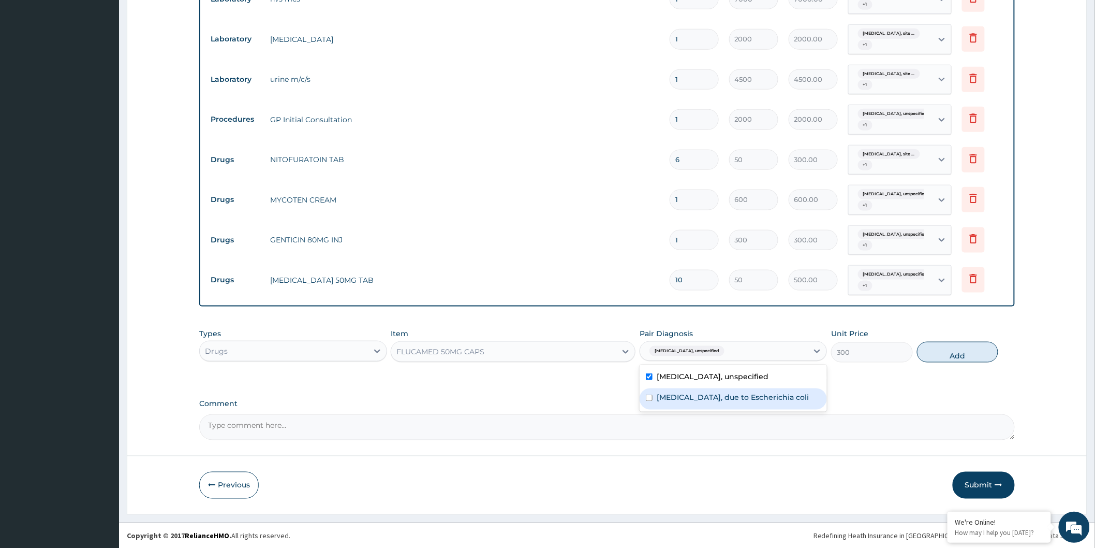
click at [707, 395] on label "Urinary tract infection, site not specified, due to Escherichia coli" at bounding box center [733, 397] width 152 height 10
checkbox input "true"
click at [961, 352] on button "Add" at bounding box center [958, 352] width 82 height 21
type input "0"
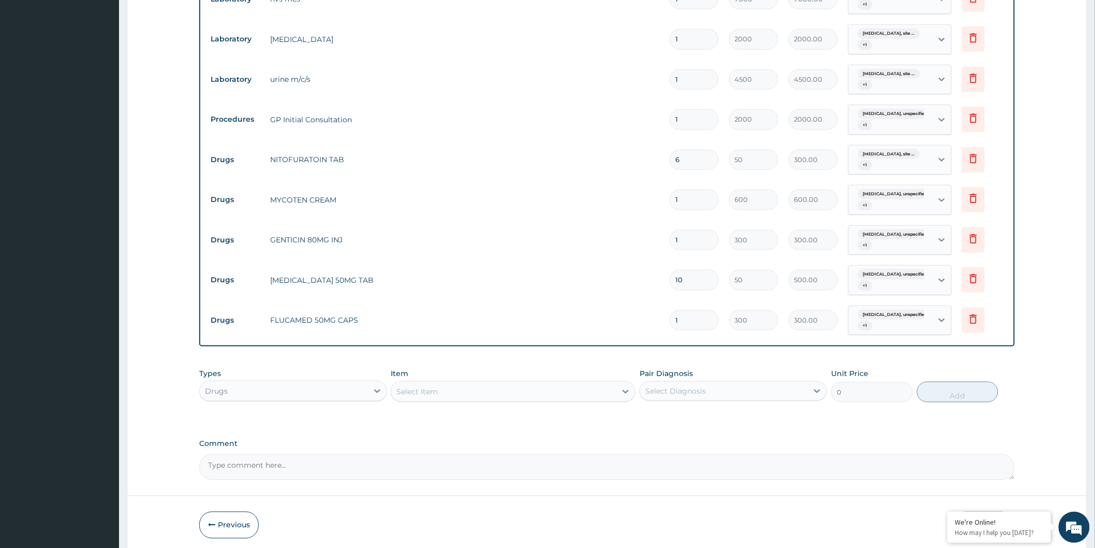
type input "0.00"
type input "3"
type input "900.00"
type input "0.00"
type input "1"
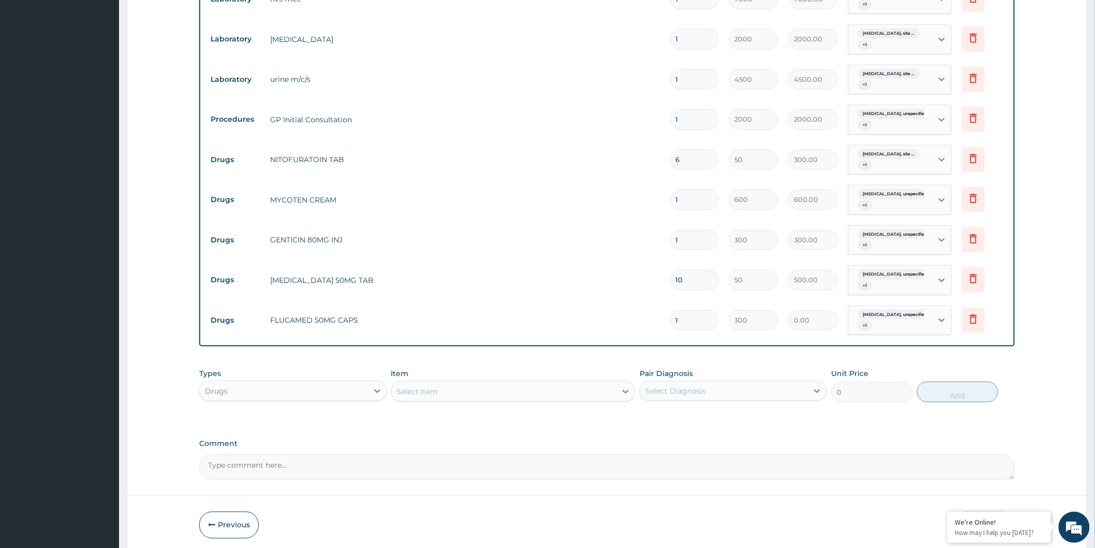
type input "300.00"
type input "12"
type input "3600.00"
type input "12"
click at [514, 390] on div "Select Item" at bounding box center [503, 391] width 225 height 17
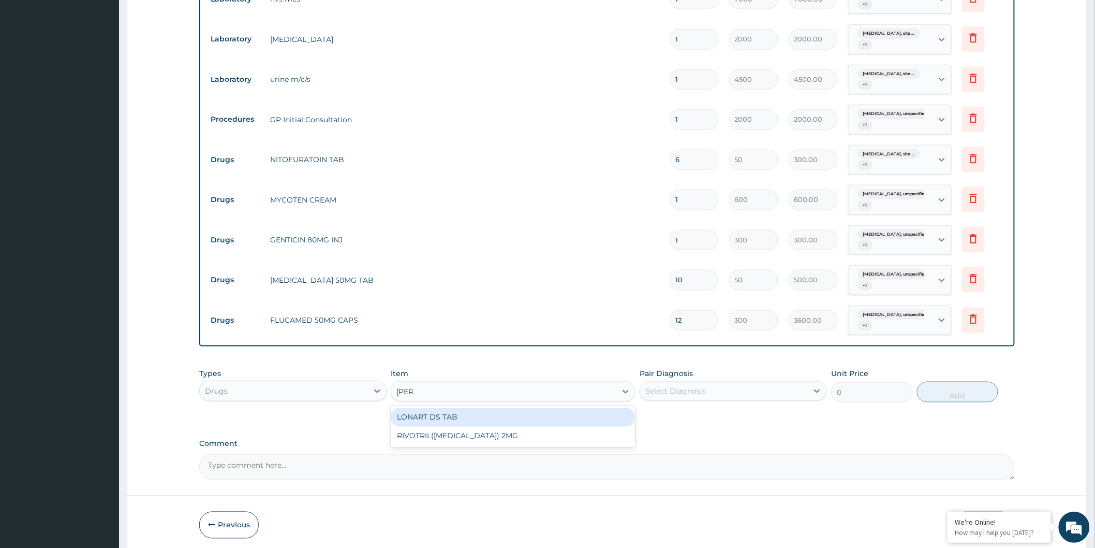
type input "lonar"
click at [524, 418] on div "LONART DS TAB" at bounding box center [513, 417] width 245 height 19
type input "500"
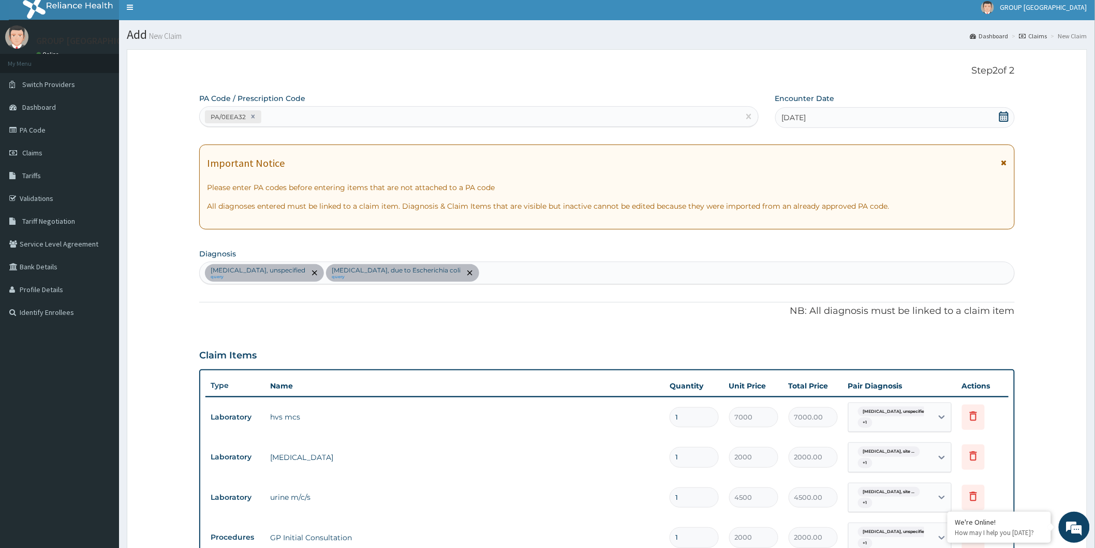
scroll to position [0, 0]
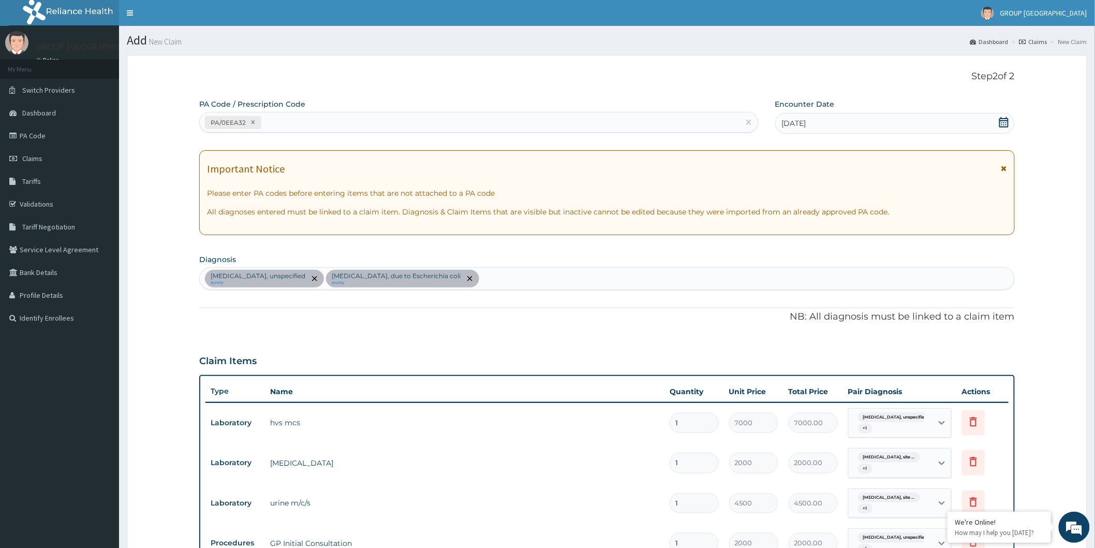
click at [581, 282] on div "Kidney failure, unspecified query Urinary tract infection, site not specified, …" at bounding box center [607, 279] width 815 height 22
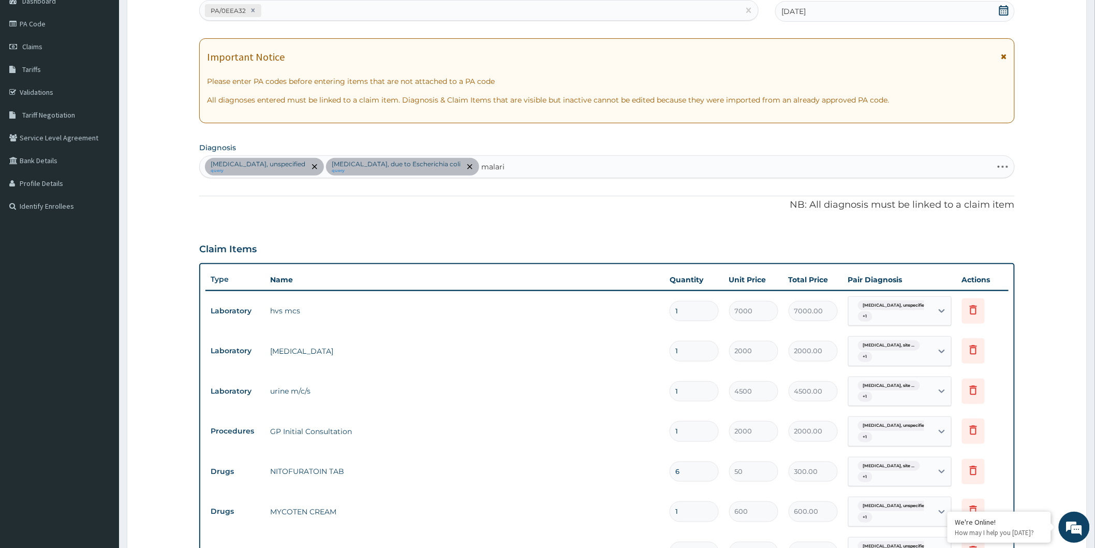
scroll to position [57, 0]
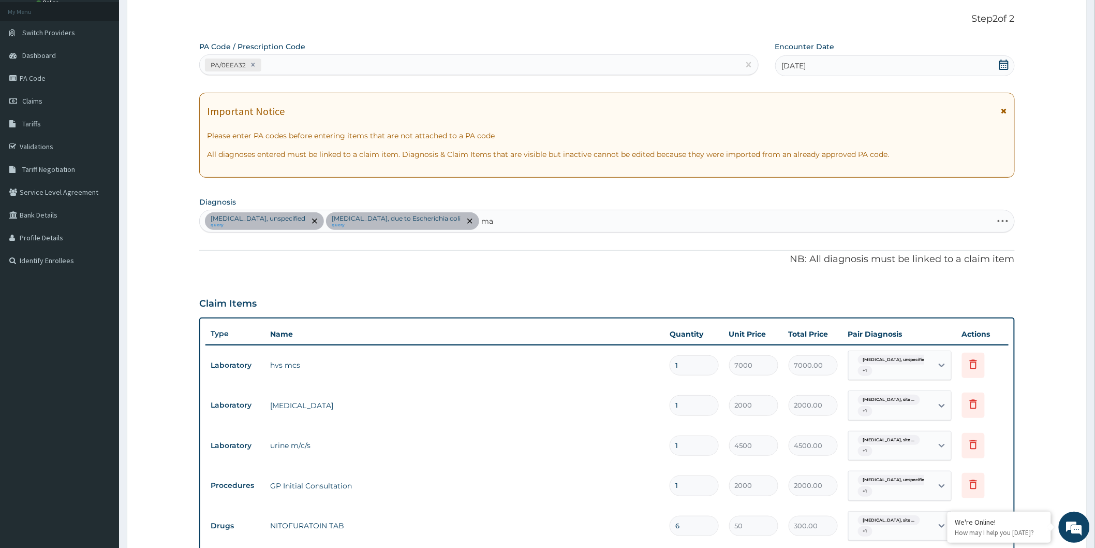
type input "m"
type input "sepsis"
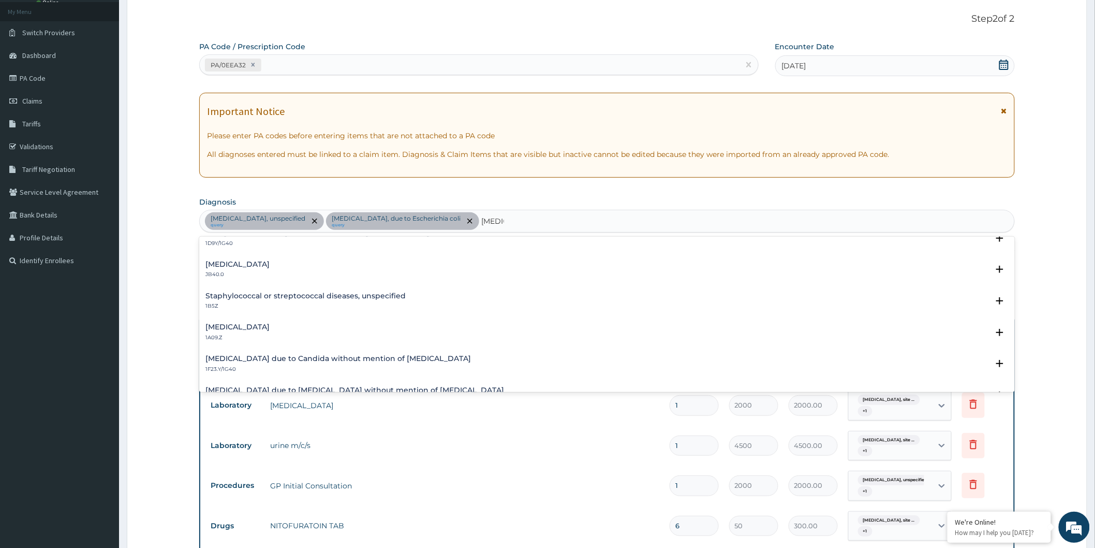
scroll to position [0, 0]
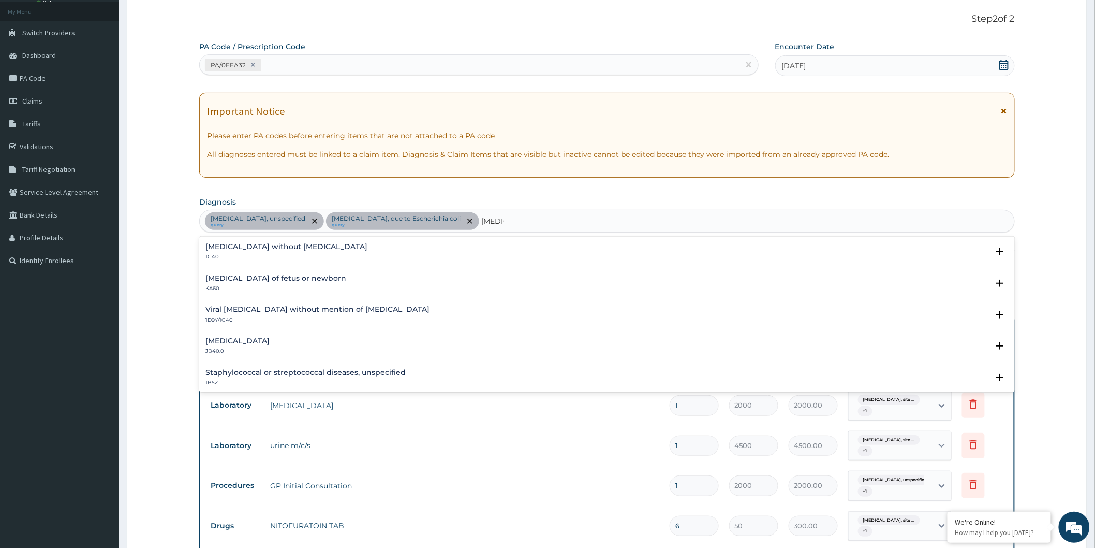
click at [326, 247] on div "Sepsis without septic shock 1G40" at bounding box center [606, 252] width 803 height 18
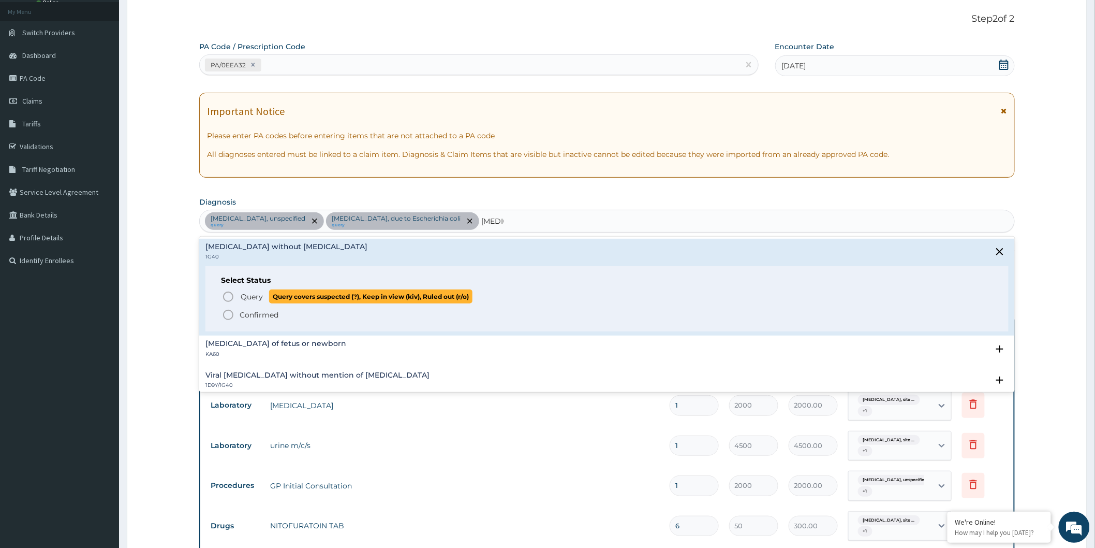
click at [226, 294] on icon "status option query" at bounding box center [228, 296] width 12 height 12
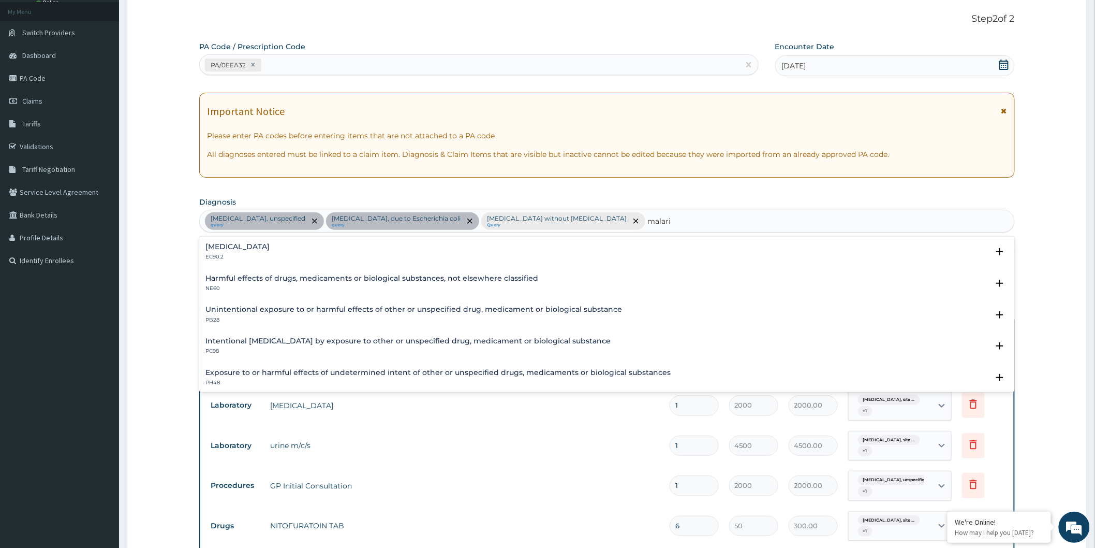
type input "malaria"
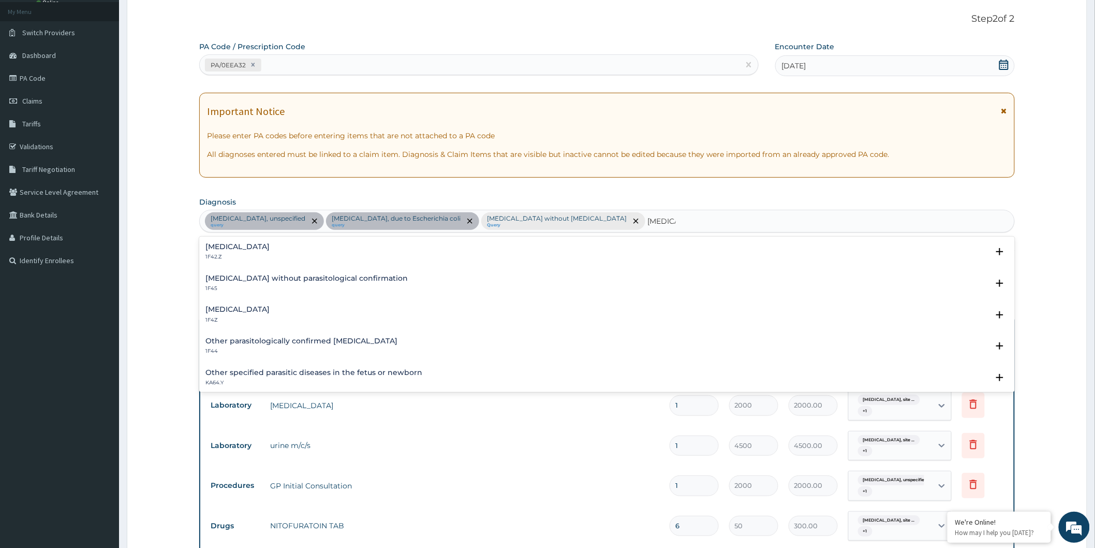
click at [290, 316] on div "Malaria, unspecified 1F4Z" at bounding box center [606, 314] width 803 height 18
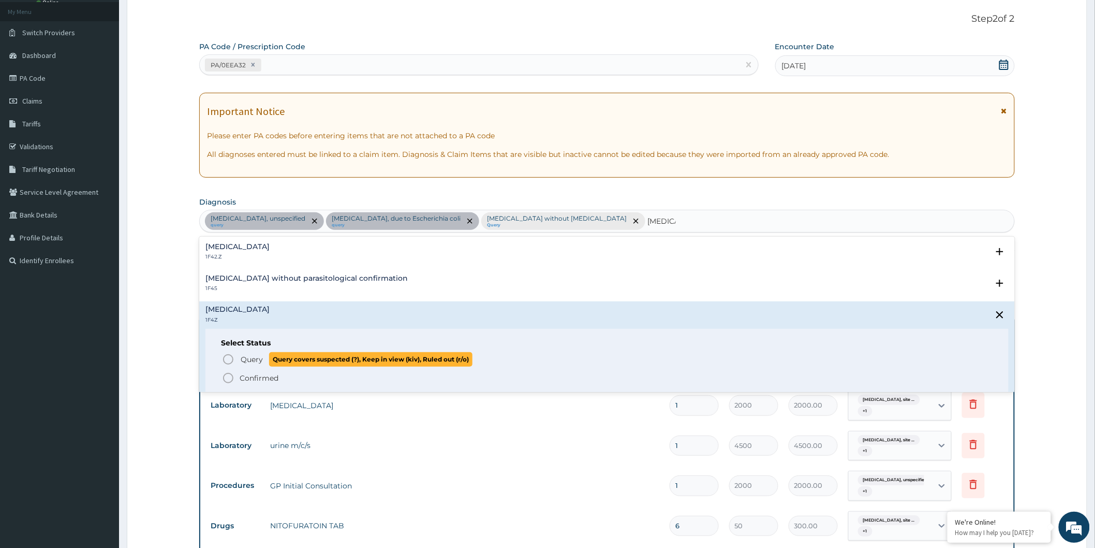
click at [227, 361] on icon "status option query" at bounding box center [228, 359] width 12 height 12
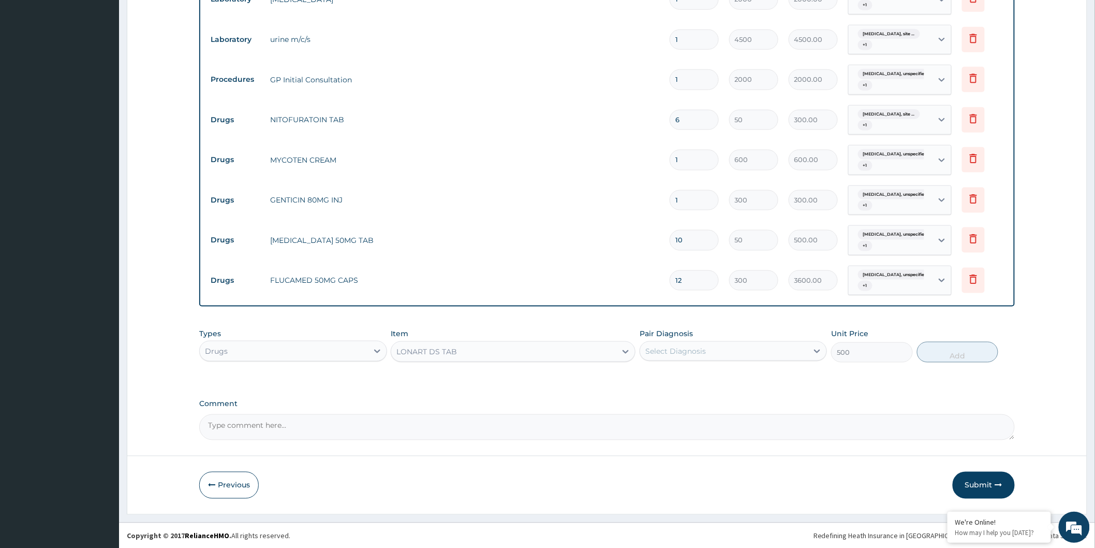
scroll to position [464, 0]
click at [704, 349] on div "Select Diagnosis" at bounding box center [675, 350] width 61 height 10
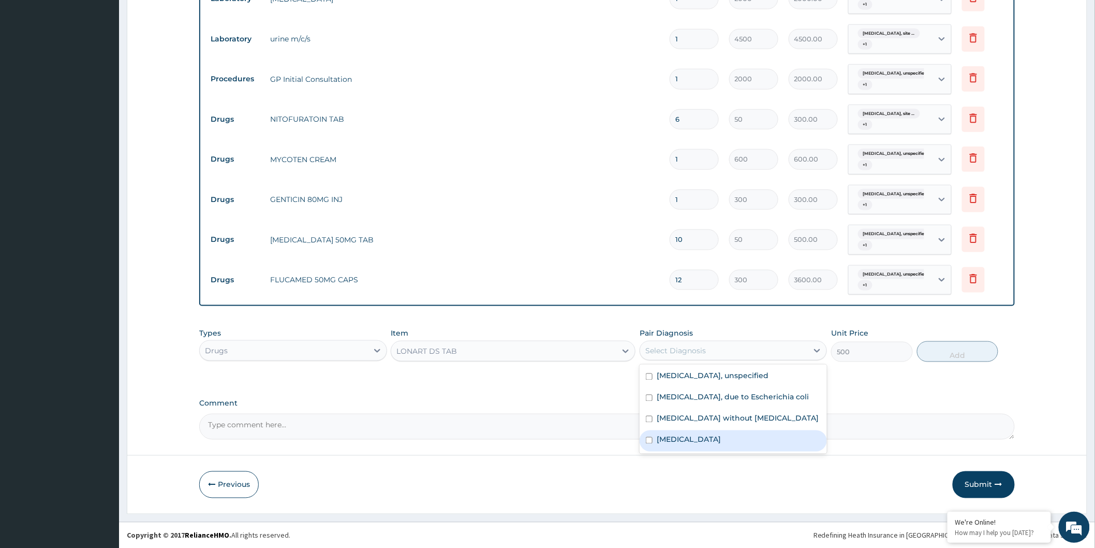
click at [699, 445] on label "Malaria, unspecified" at bounding box center [689, 439] width 64 height 10
checkbox input "true"
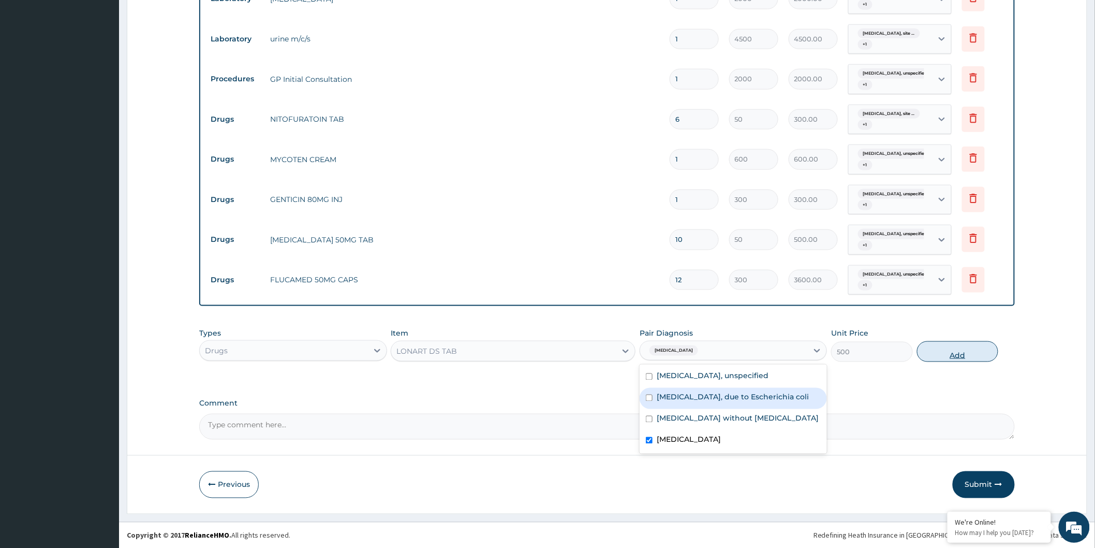
click at [939, 351] on button "Add" at bounding box center [958, 351] width 82 height 21
type input "0"
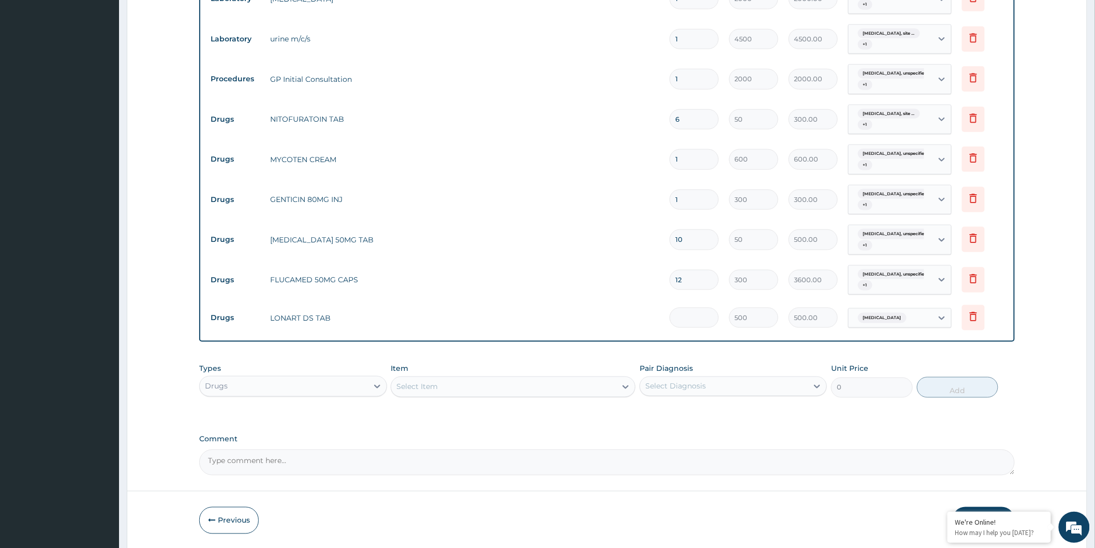
type input "0.00"
type input "6"
type input "3000.00"
type input "6"
click at [436, 385] on div "Select Item" at bounding box center [416, 386] width 41 height 10
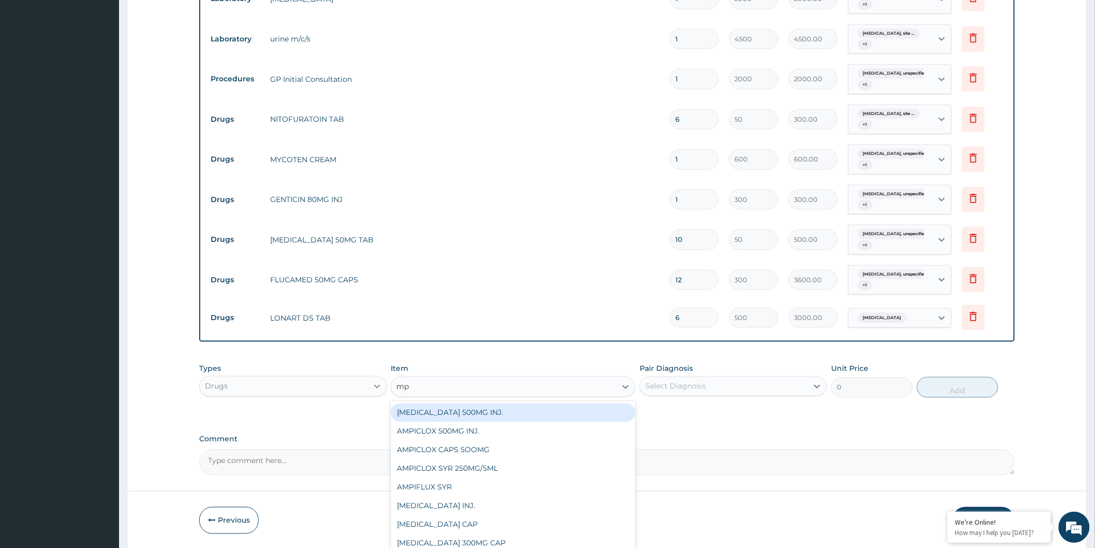
type input "mp"
click at [368, 385] on div at bounding box center [377, 386] width 19 height 19
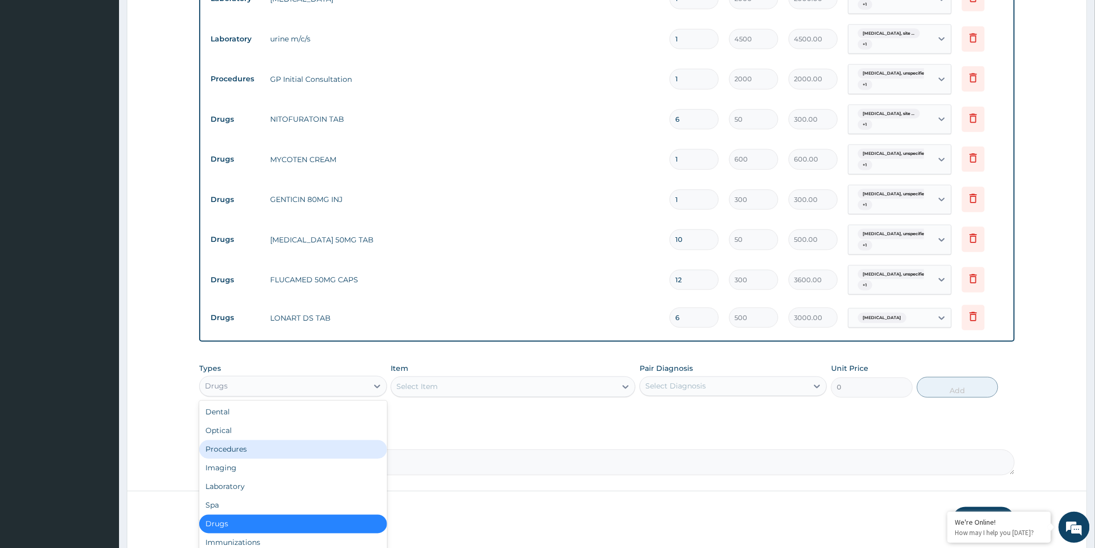
scroll to position [35, 0]
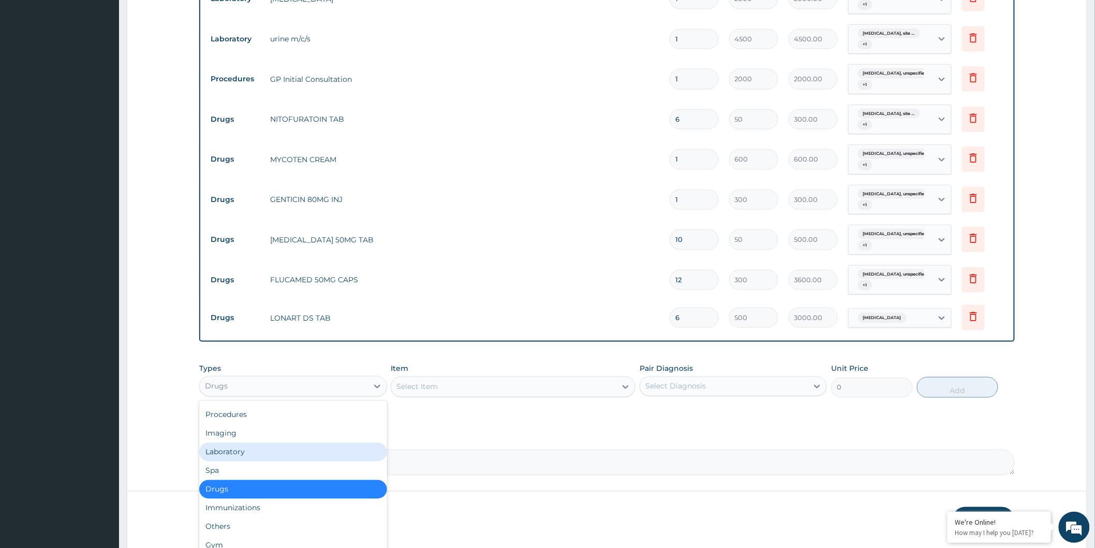
click at [263, 451] on div "Laboratory" at bounding box center [292, 451] width 187 height 19
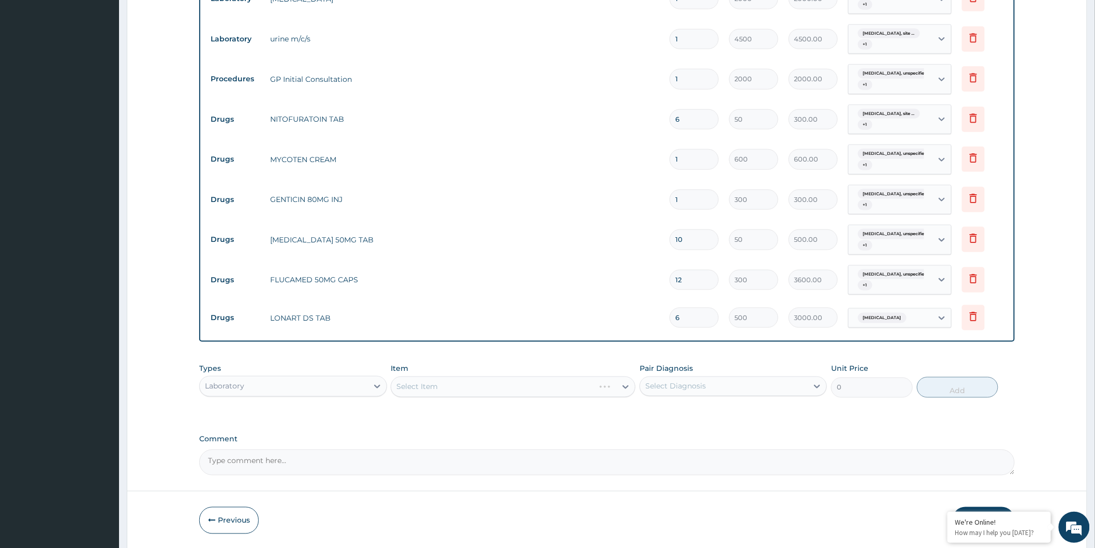
click at [463, 389] on div "Select Item" at bounding box center [513, 386] width 245 height 21
click at [463, 389] on div "Select Item" at bounding box center [503, 386] width 225 height 17
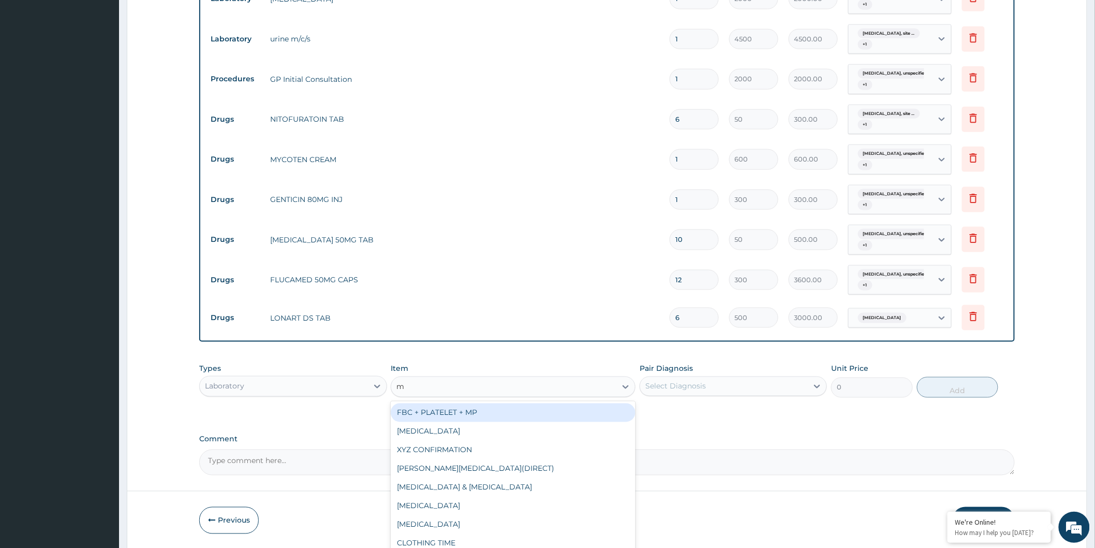
type input "mp"
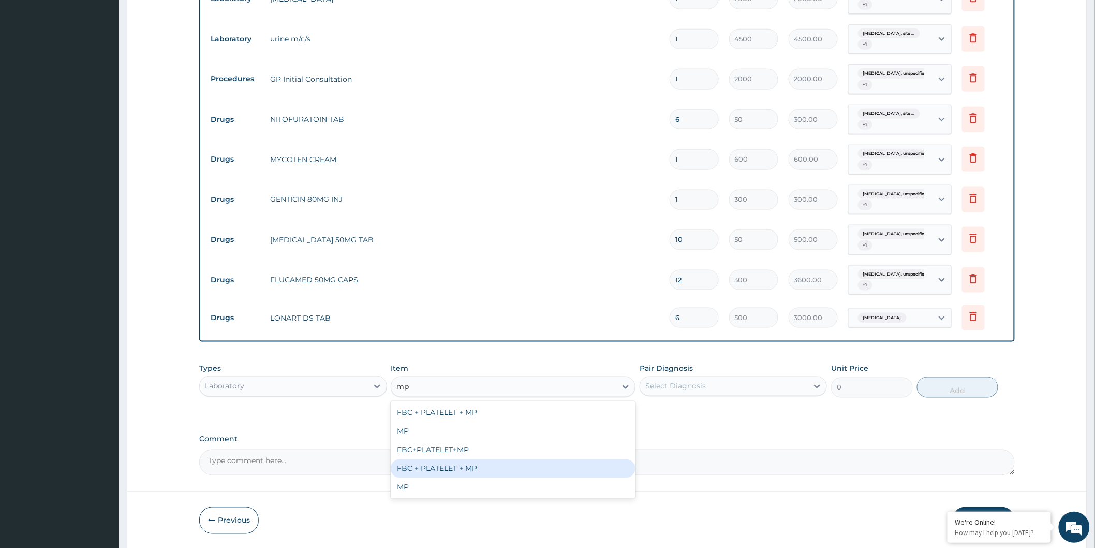
click at [471, 466] on div "FBC + PLATELET + MP" at bounding box center [513, 468] width 245 height 19
type input "7000"
click at [780, 386] on div "Select Diagnosis" at bounding box center [724, 386] width 168 height 17
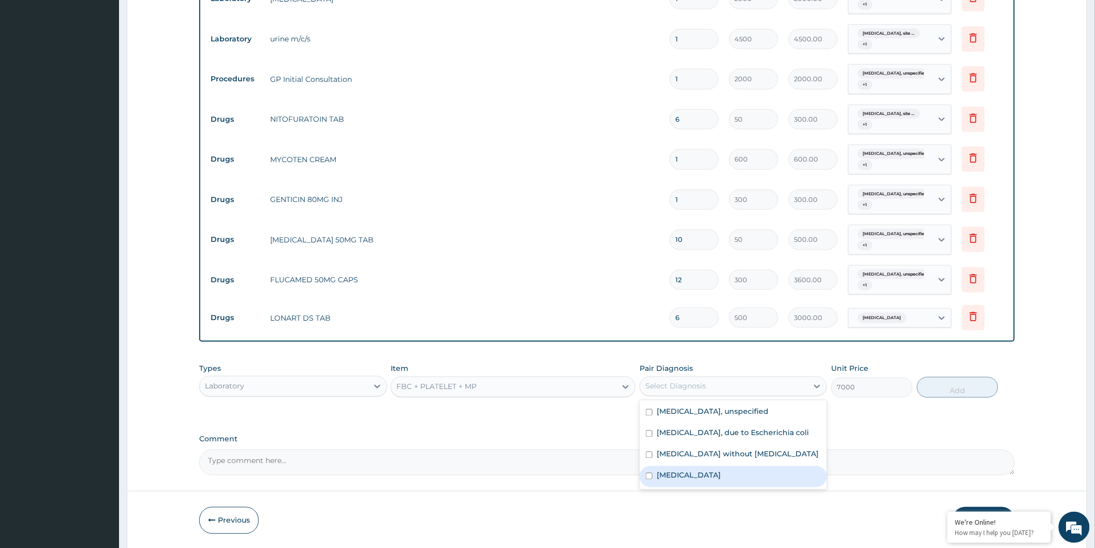
click at [720, 480] on label "Malaria, unspecified" at bounding box center [689, 475] width 64 height 10
checkbox input "true"
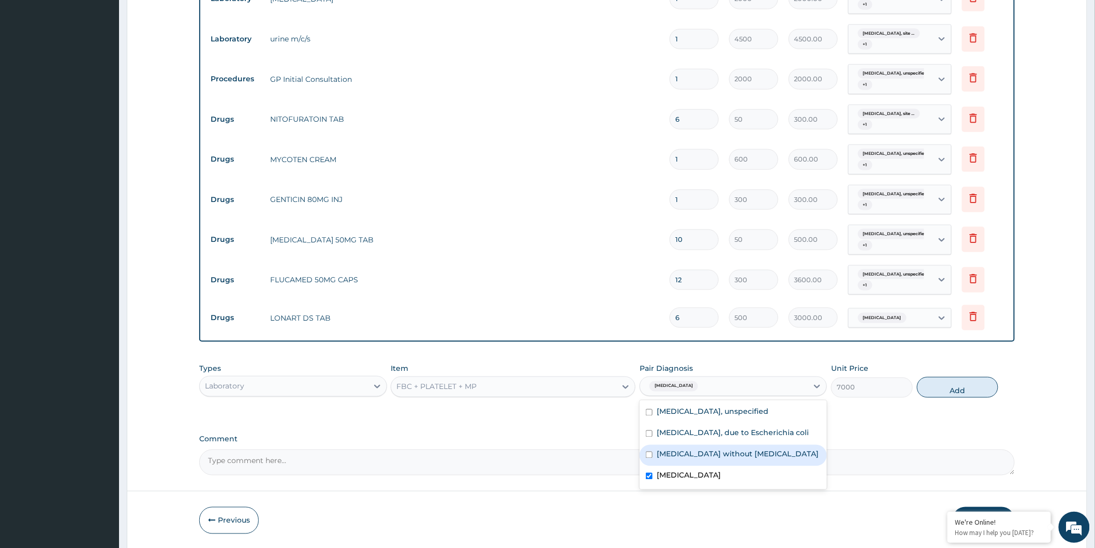
click at [728, 459] on label "Sepsis without septic shock" at bounding box center [738, 454] width 162 height 10
checkbox input "true"
click at [978, 389] on button "Add" at bounding box center [958, 387] width 82 height 21
type input "0"
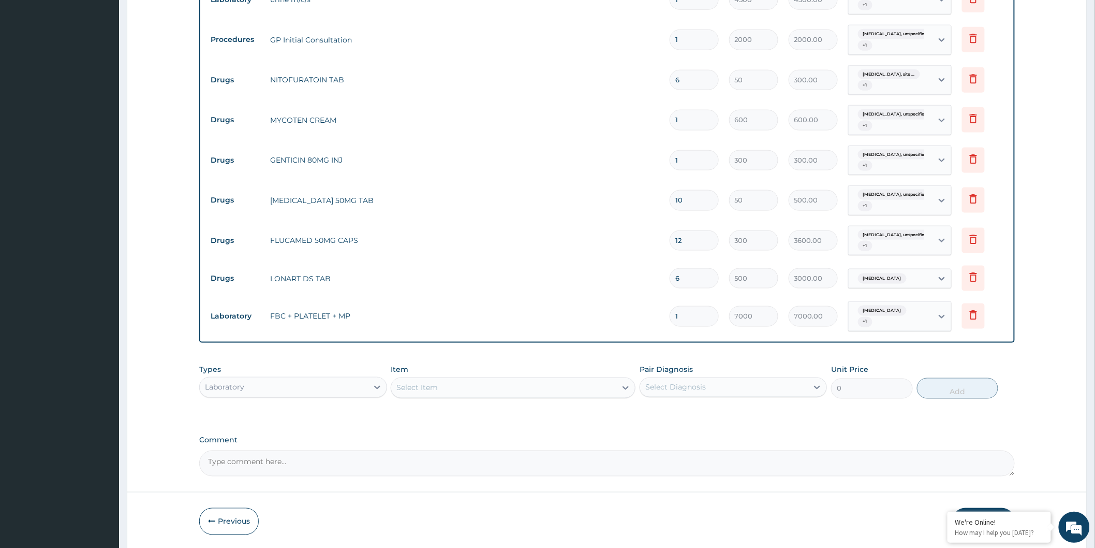
scroll to position [540, 0]
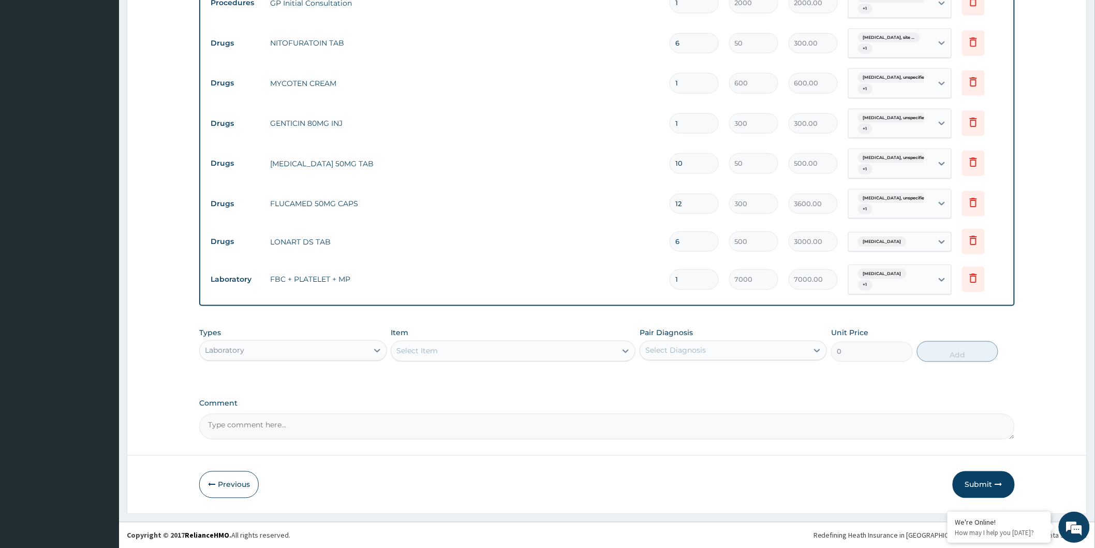
click at [333, 352] on div "Laboratory" at bounding box center [284, 350] width 168 height 17
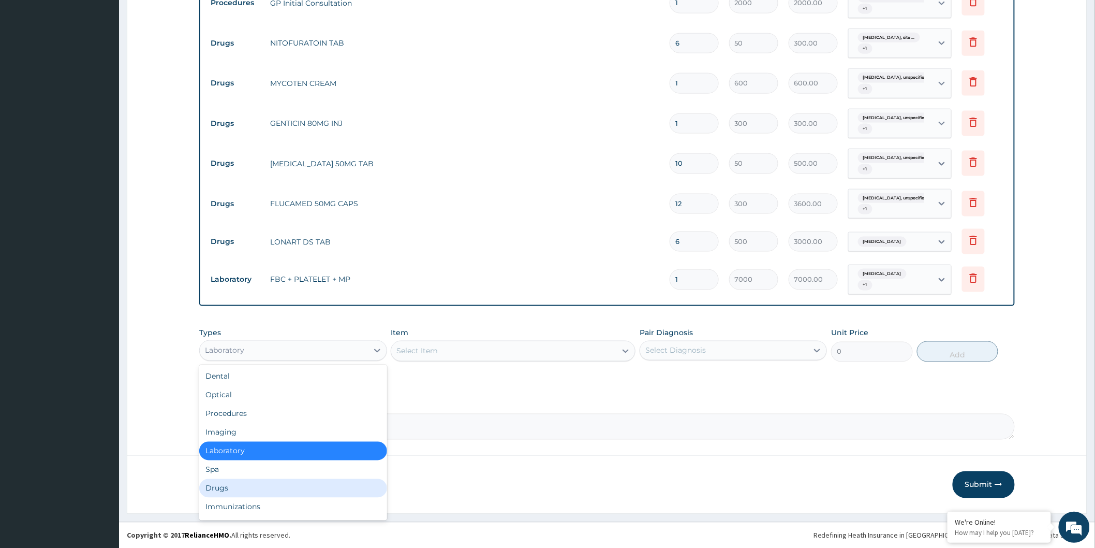
click at [302, 484] on div "Drugs" at bounding box center [292, 488] width 187 height 19
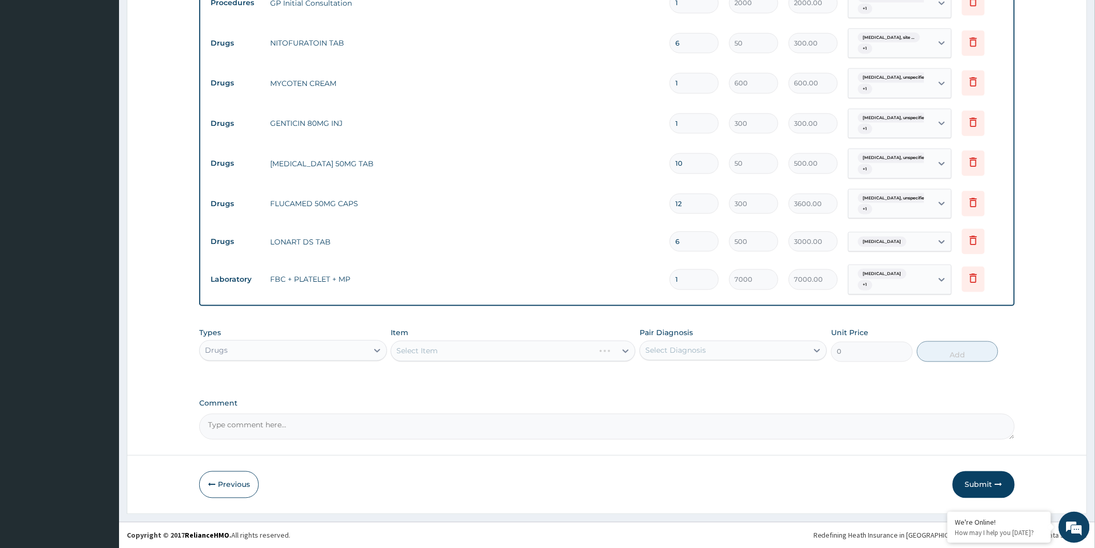
click at [472, 345] on div "Select Item" at bounding box center [513, 351] width 245 height 21
click at [498, 353] on div "Select Item" at bounding box center [513, 351] width 245 height 21
click at [759, 523] on footer "Redefining Heath Insurance in Africa using Telemedicine and Data Science! Copyr…" at bounding box center [607, 535] width 976 height 26
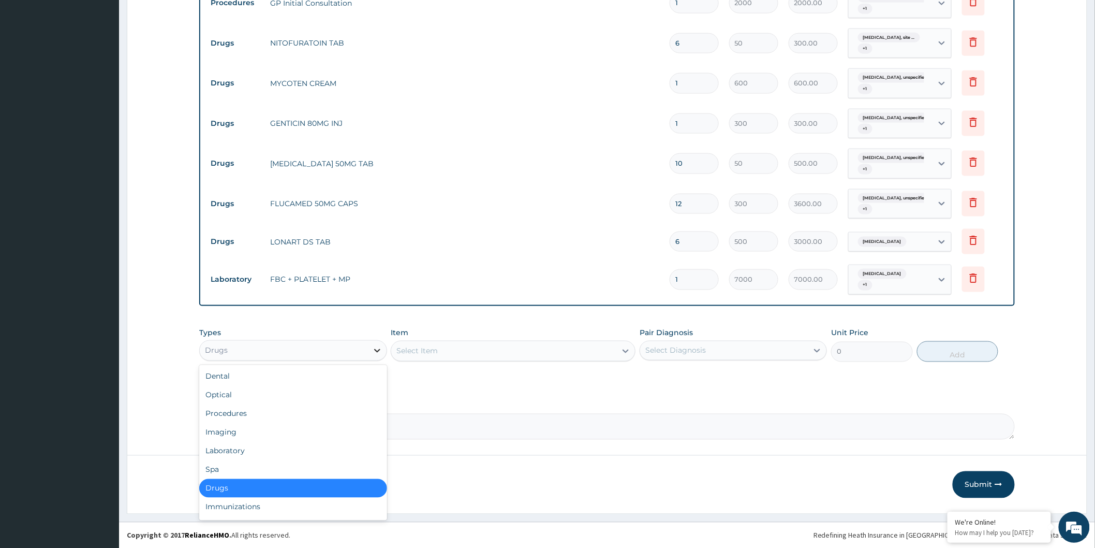
click at [368, 350] on div at bounding box center [377, 350] width 19 height 19
click at [444, 343] on div "Select Item" at bounding box center [503, 351] width 225 height 17
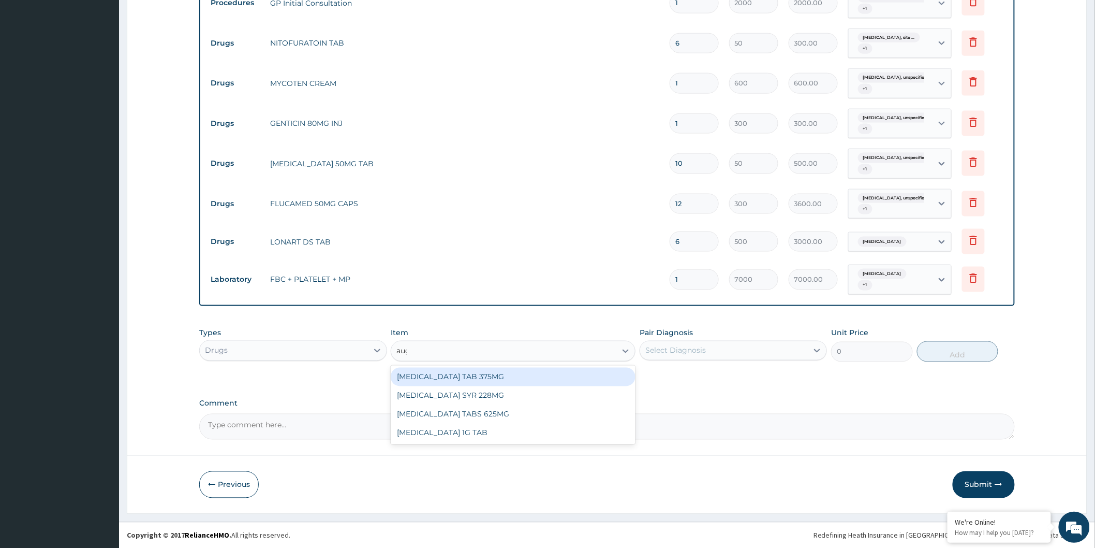
type input "augm"
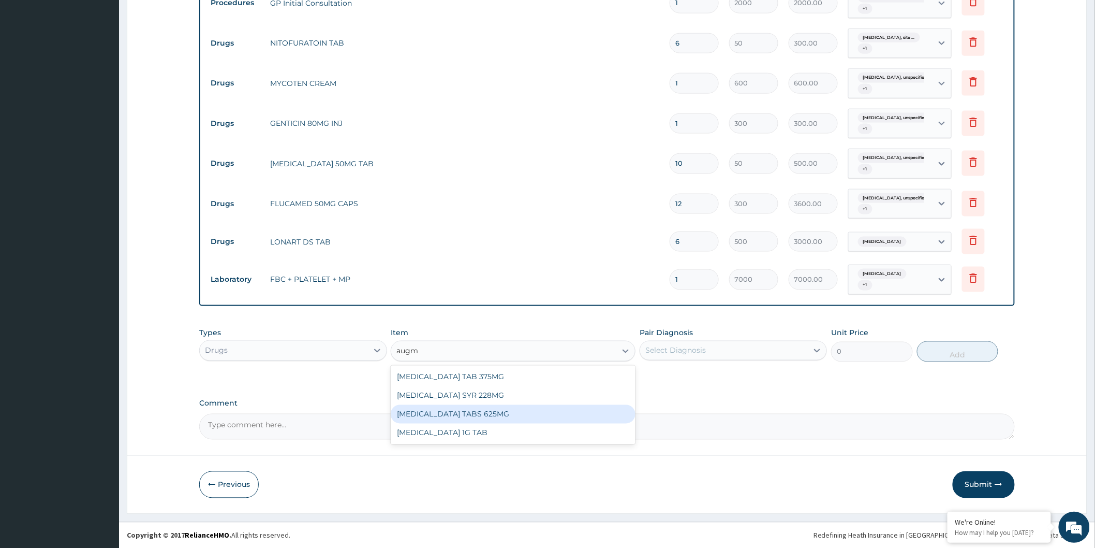
click at [478, 413] on div "AUGMENTIN TABS 625MG" at bounding box center [513, 414] width 245 height 19
type input "300"
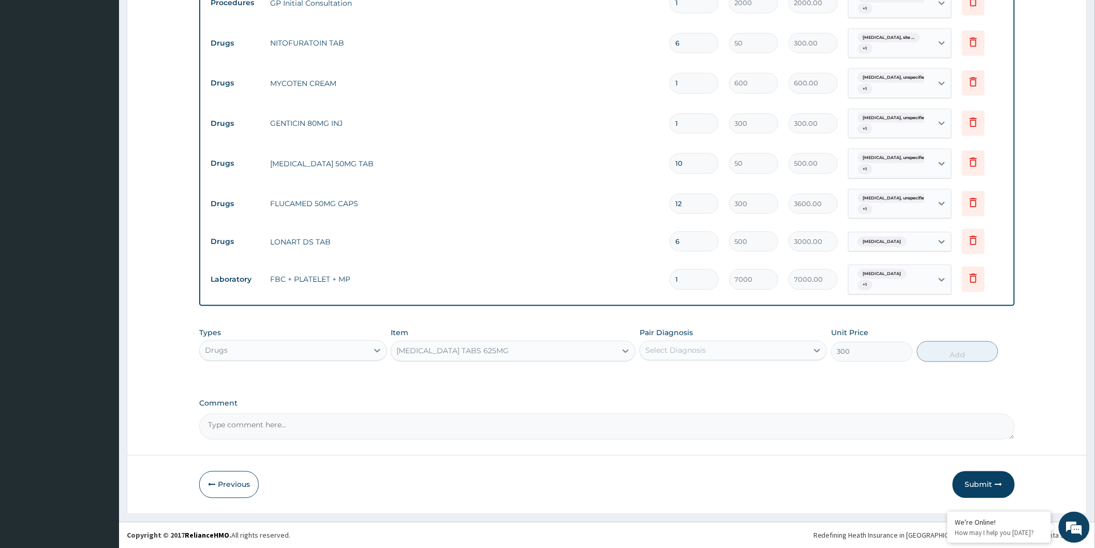
click at [737, 341] on div "Select Diagnosis" at bounding box center [733, 351] width 187 height 20
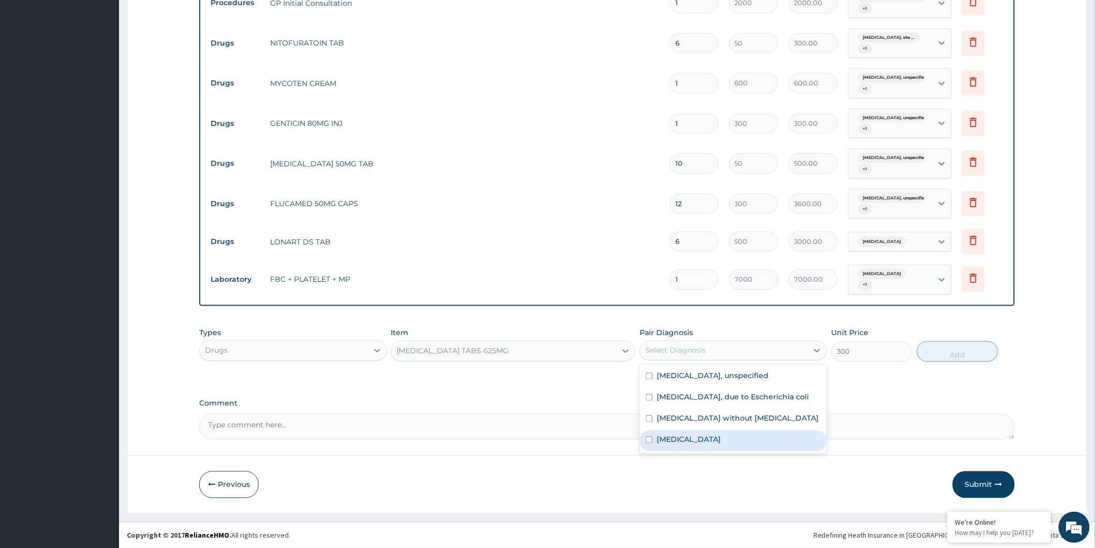
click at [735, 446] on div "Malaria, unspecified" at bounding box center [733, 440] width 187 height 21
checkbox input "true"
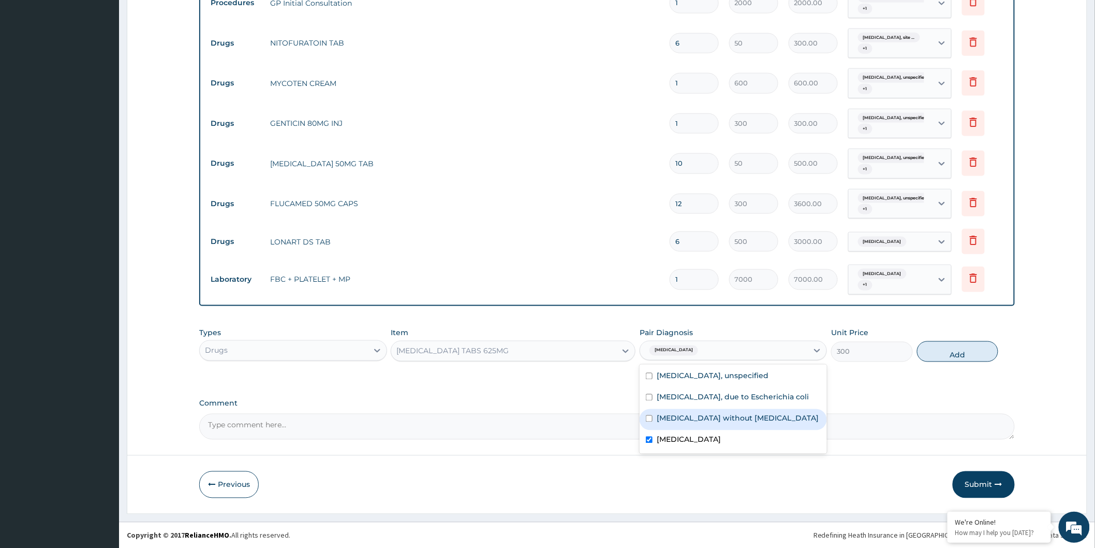
click at [743, 423] on label "Sepsis without septic shock" at bounding box center [738, 418] width 162 height 10
checkbox input "true"
click at [929, 349] on button "Add" at bounding box center [958, 351] width 82 height 21
type input "0"
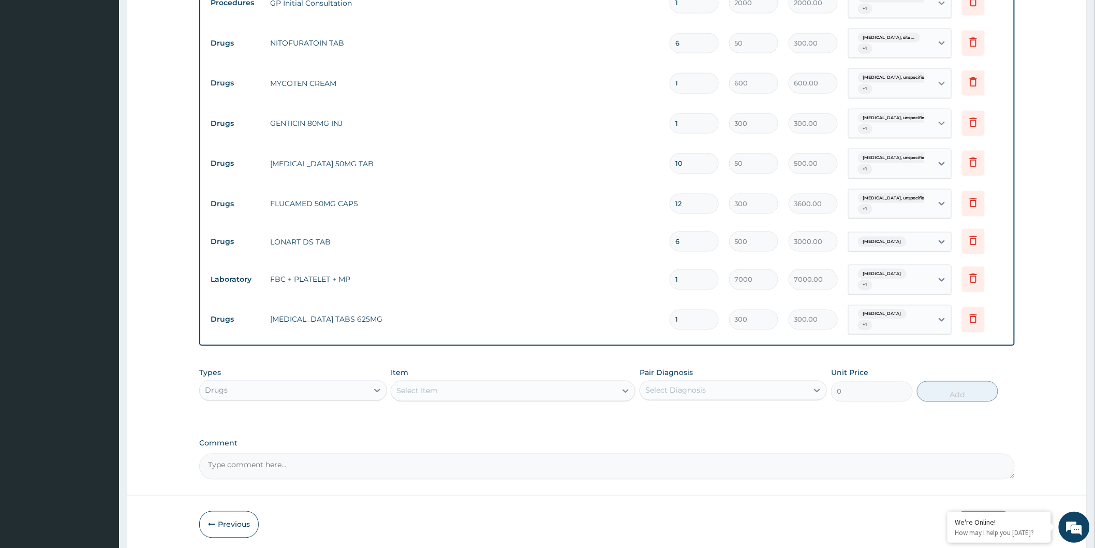
type input "10"
type input "3000.00"
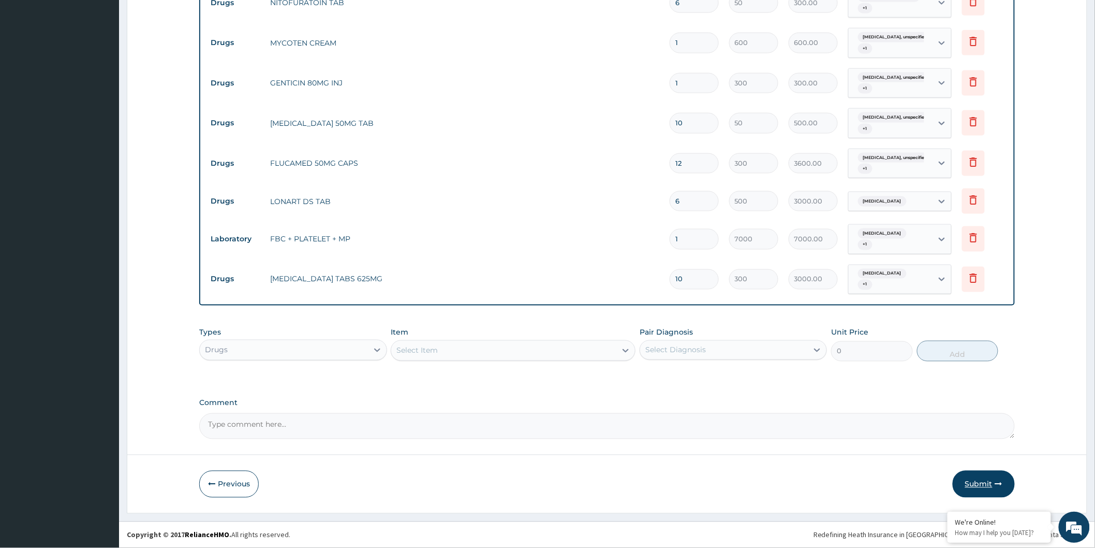
click at [973, 484] on button "Submit" at bounding box center [984, 483] width 62 height 27
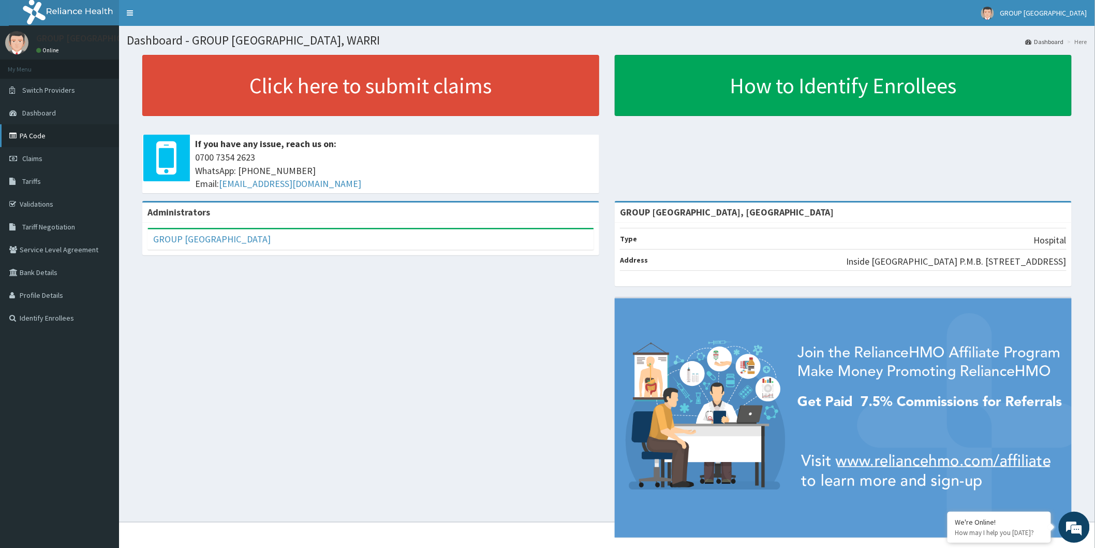
click at [54, 141] on link "PA Code" at bounding box center [59, 135] width 119 height 23
